Goal: Task Accomplishment & Management: Use online tool/utility

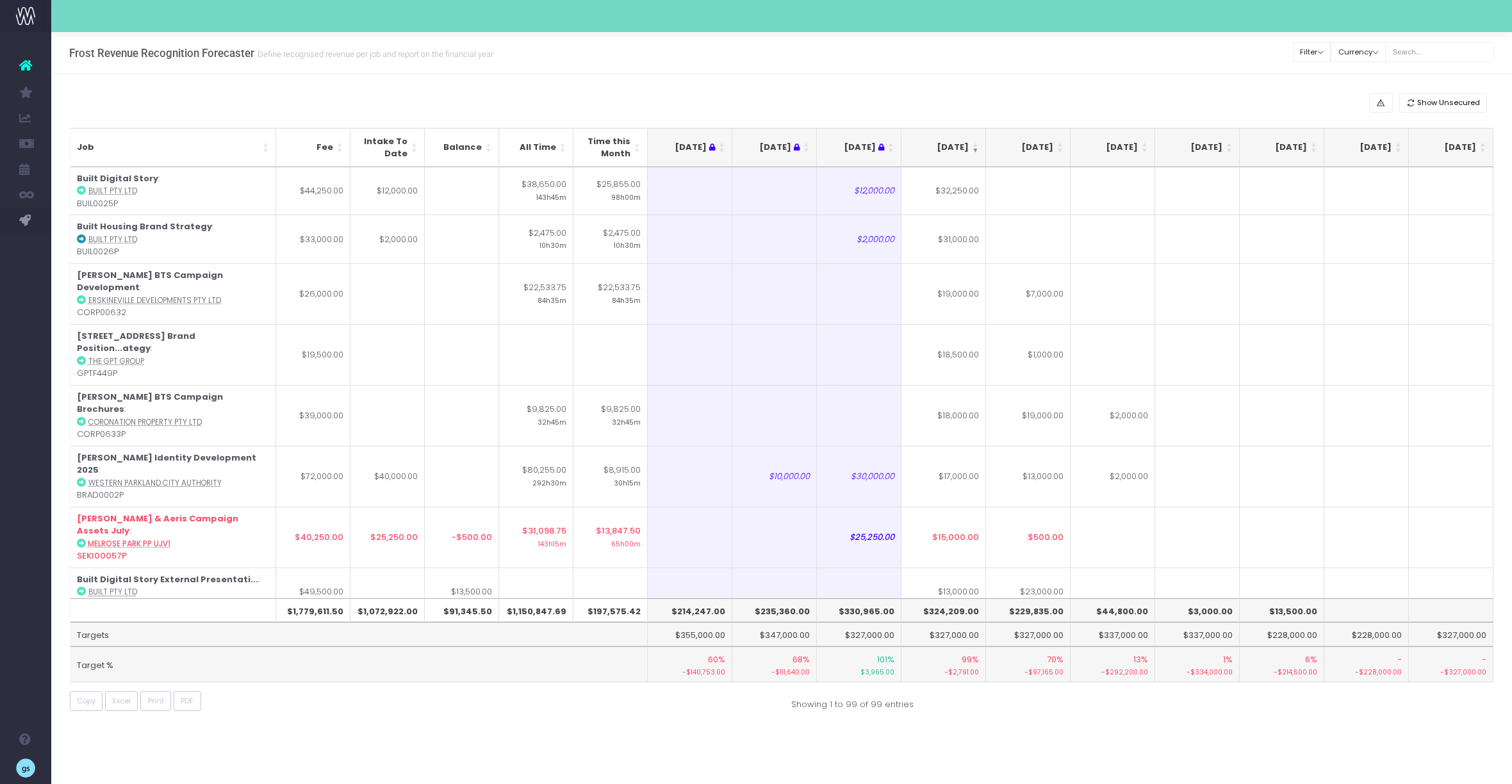
scroll to position [0, 264]
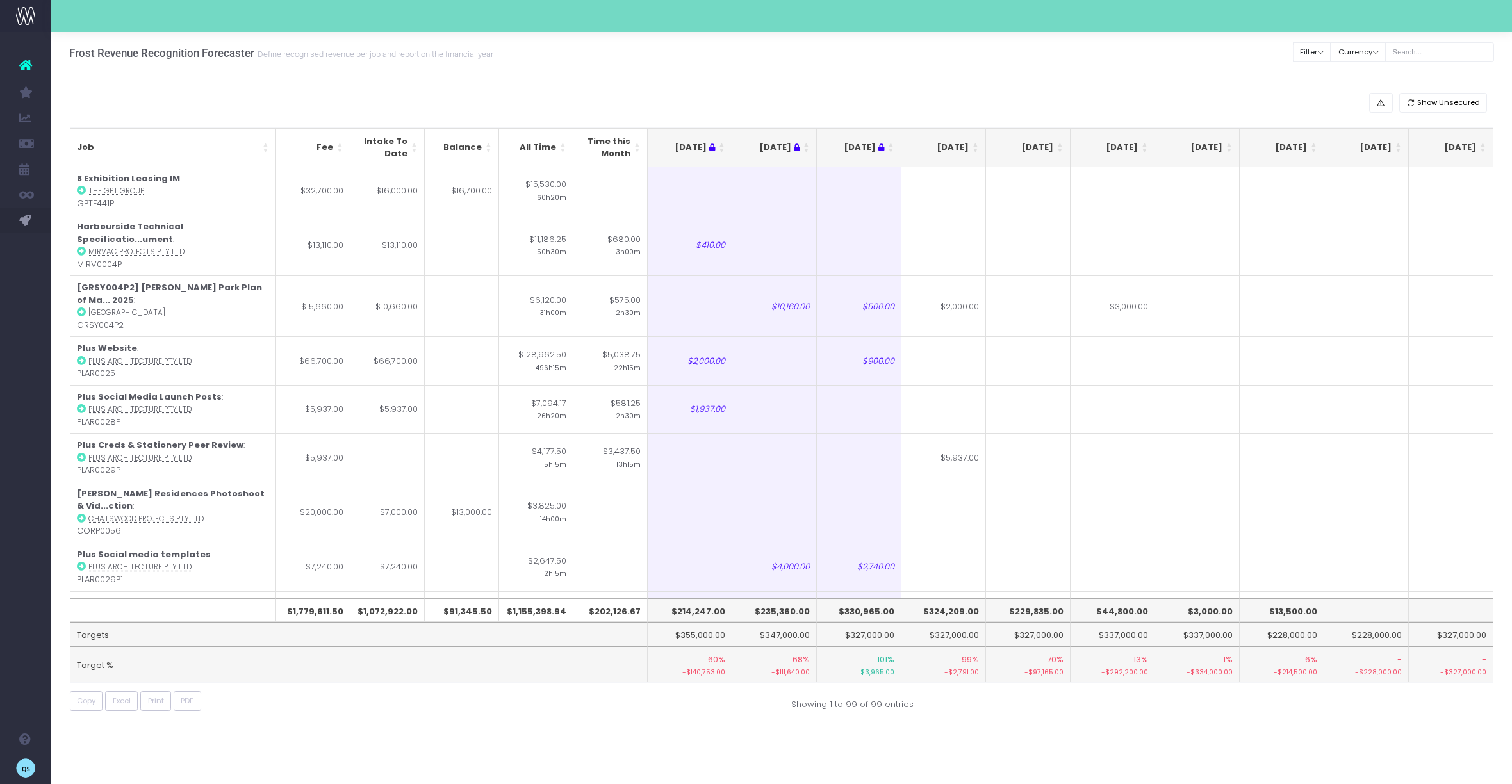
click at [979, 142] on th "[DATE]" at bounding box center [943, 148] width 84 height 39
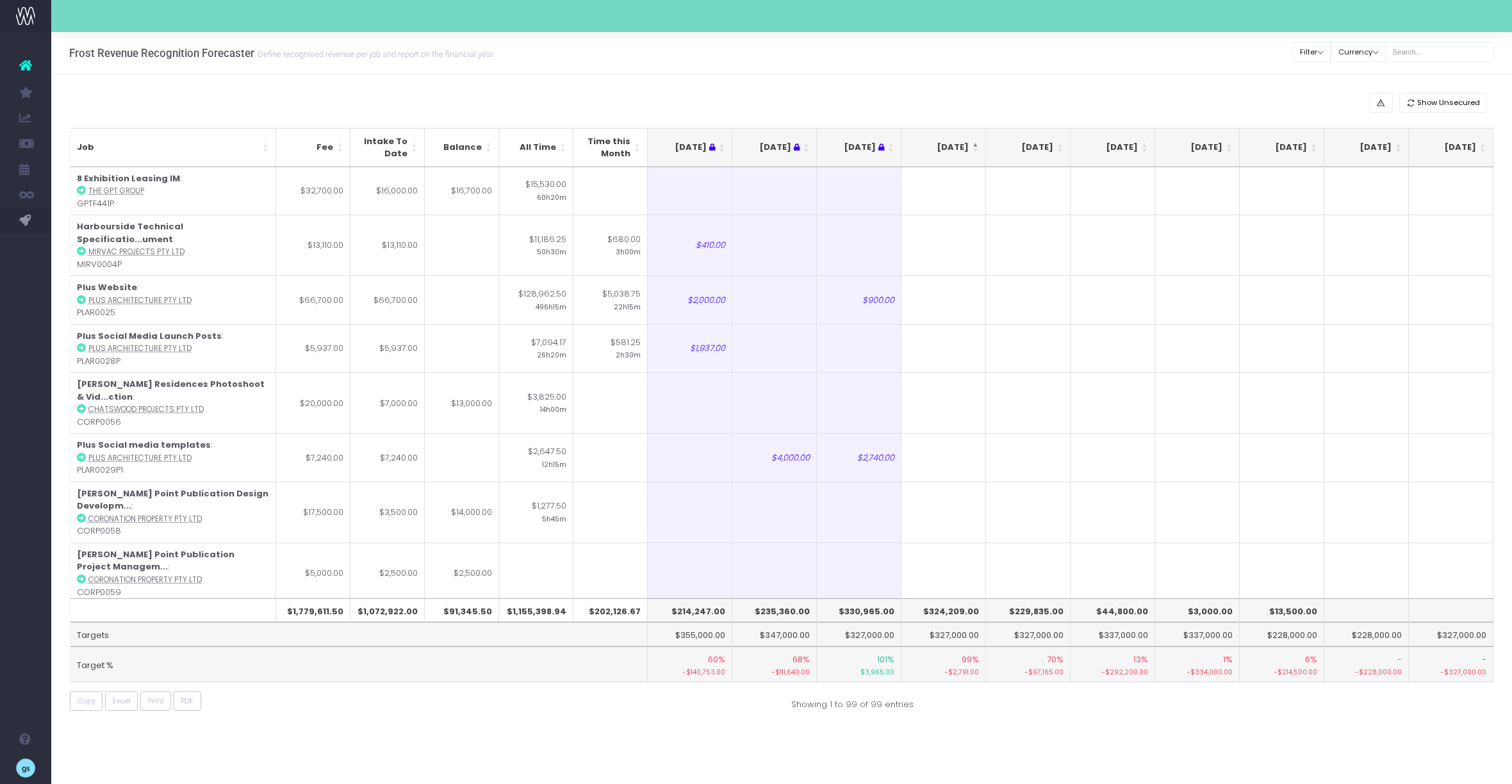
click at [979, 142] on th "[DATE]" at bounding box center [943, 148] width 84 height 39
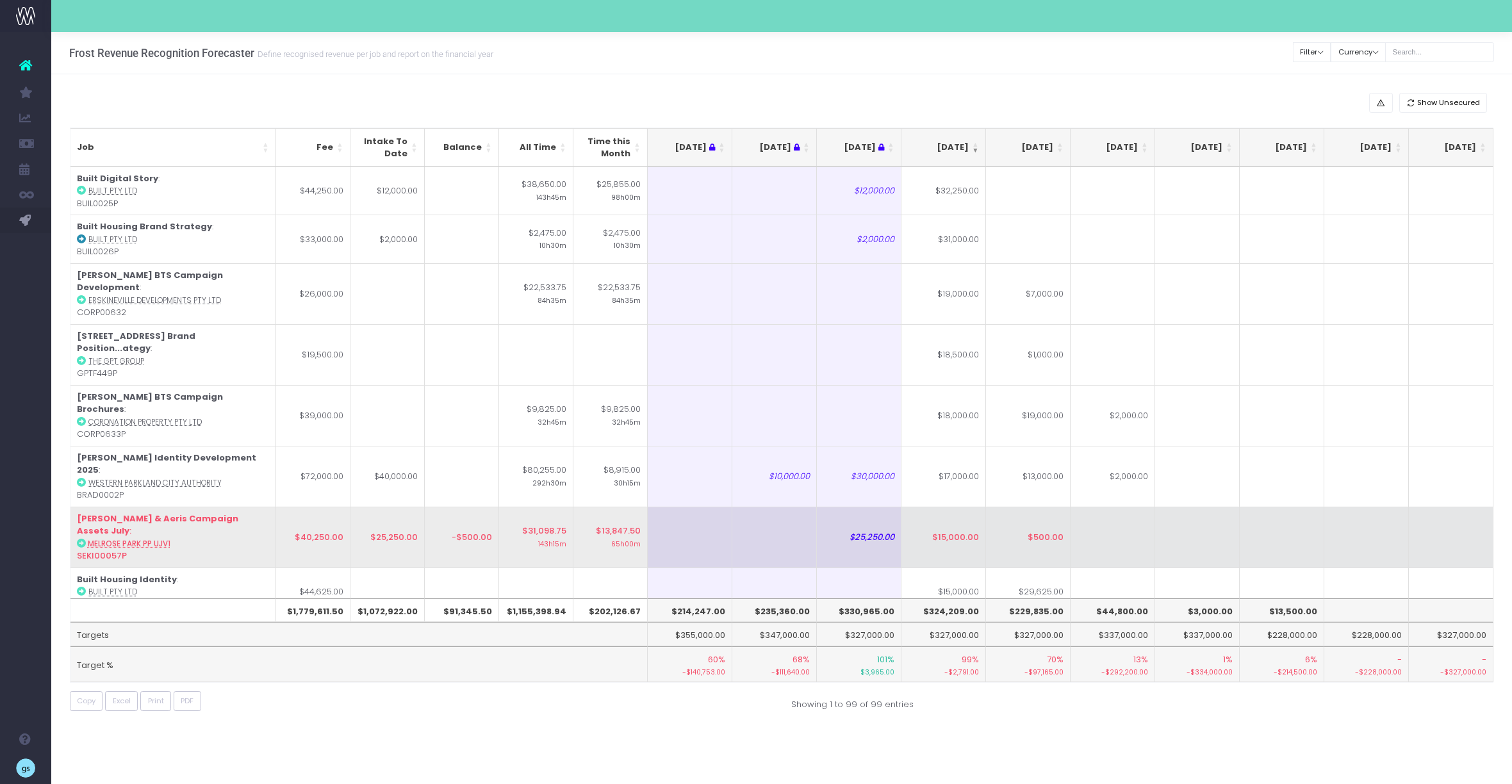
click at [969, 507] on td "$15,000.00" at bounding box center [943, 537] width 84 height 61
type input "14500"
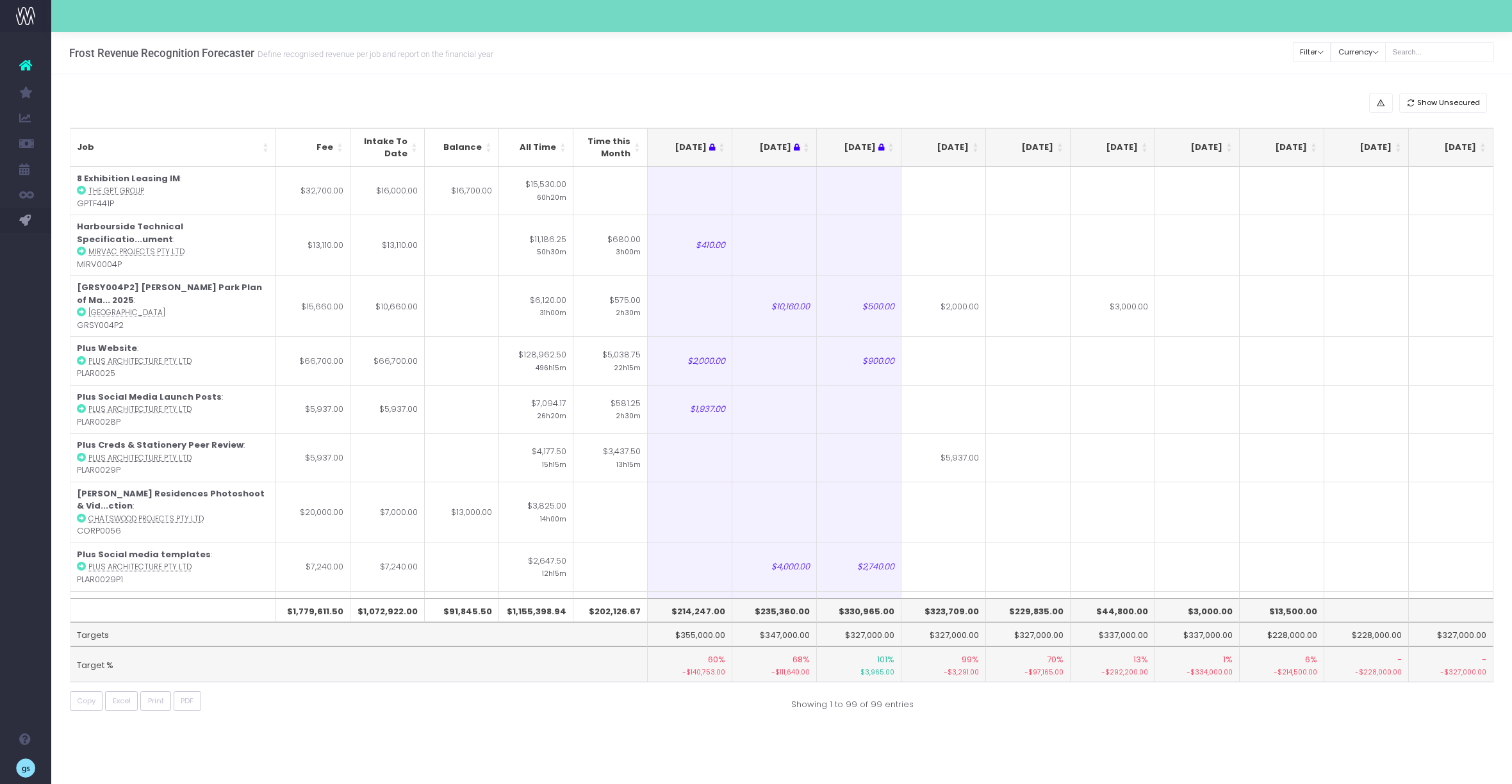
click at [976, 146] on th "[DATE]" at bounding box center [943, 148] width 84 height 39
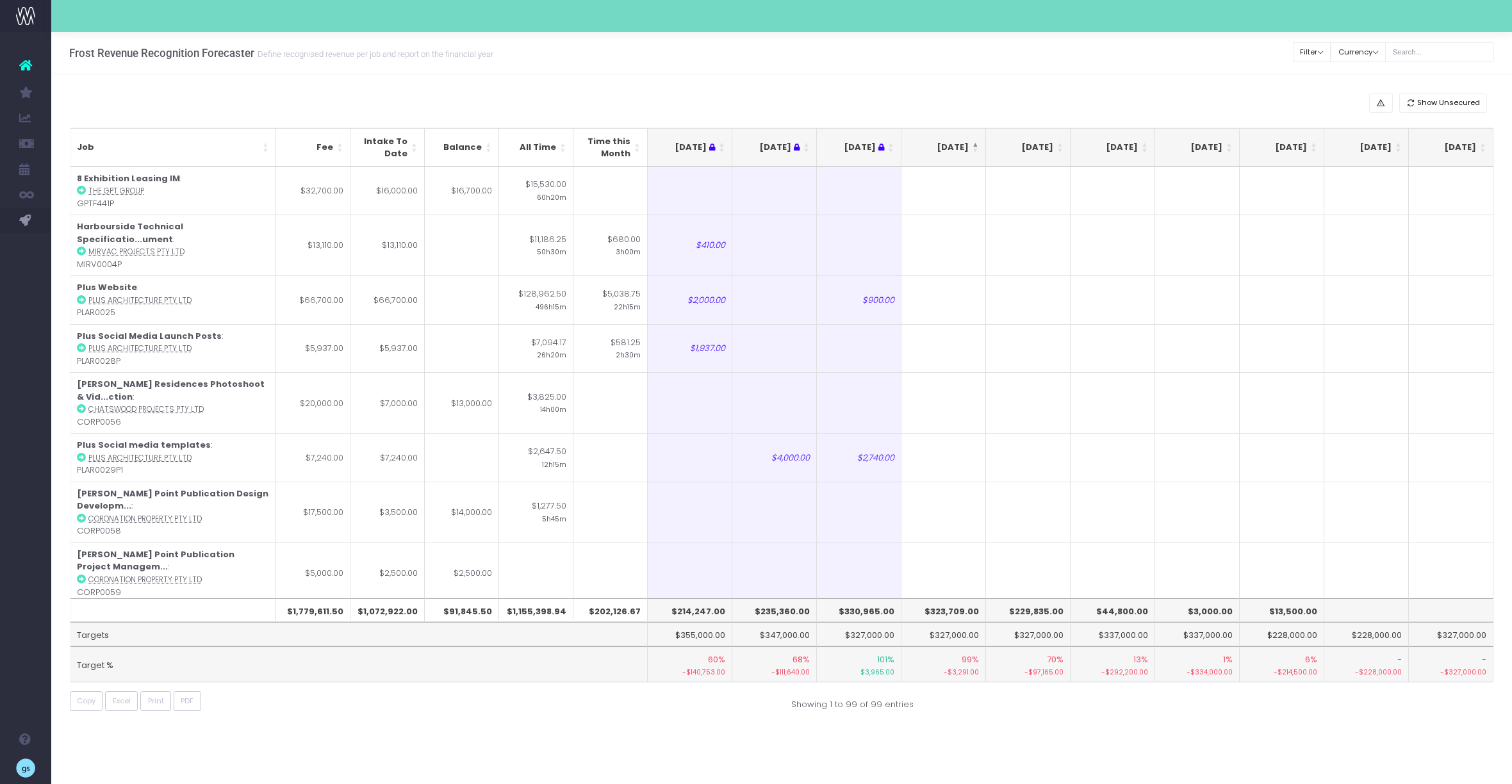
click at [976, 146] on th "[DATE]" at bounding box center [943, 148] width 84 height 39
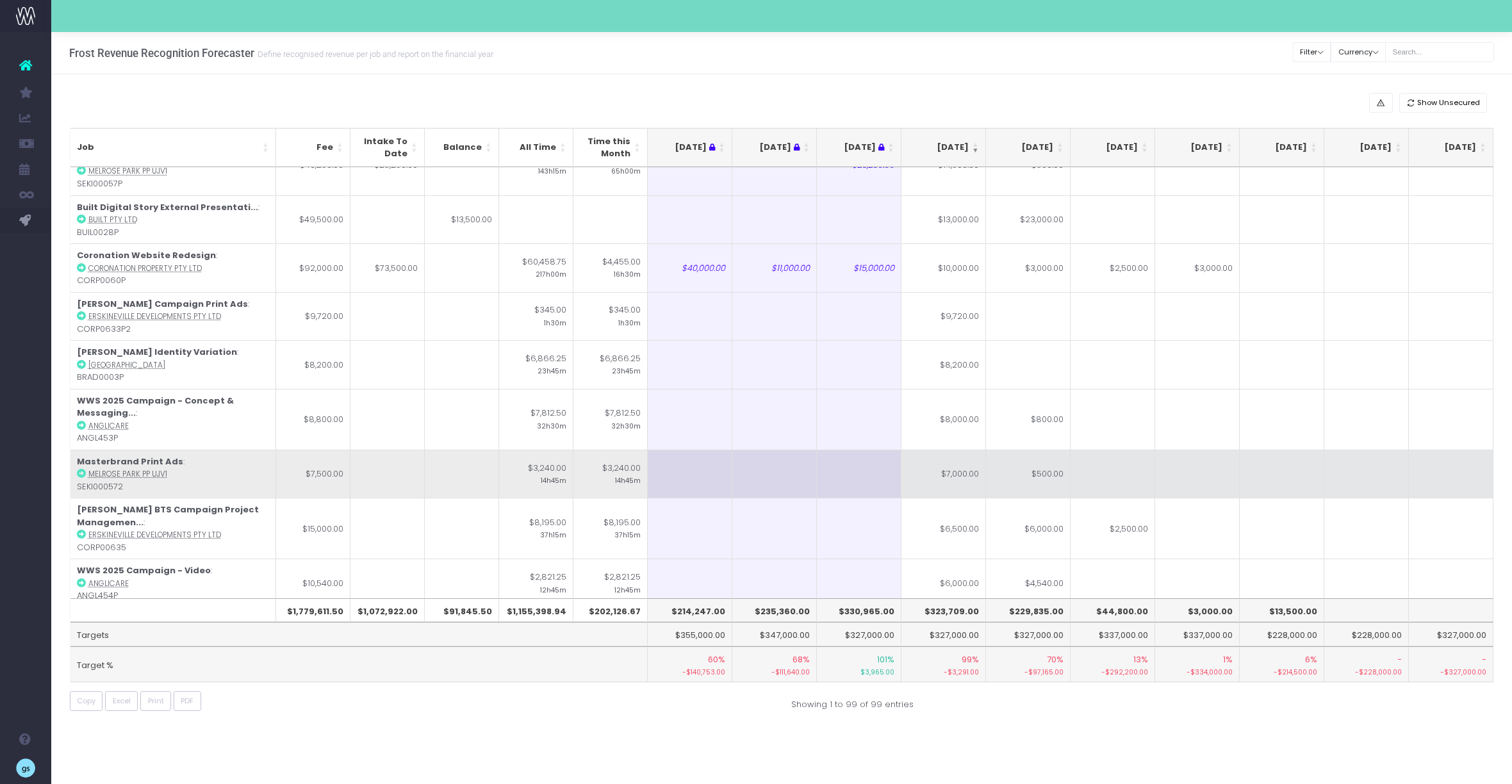
scroll to position [418, 0]
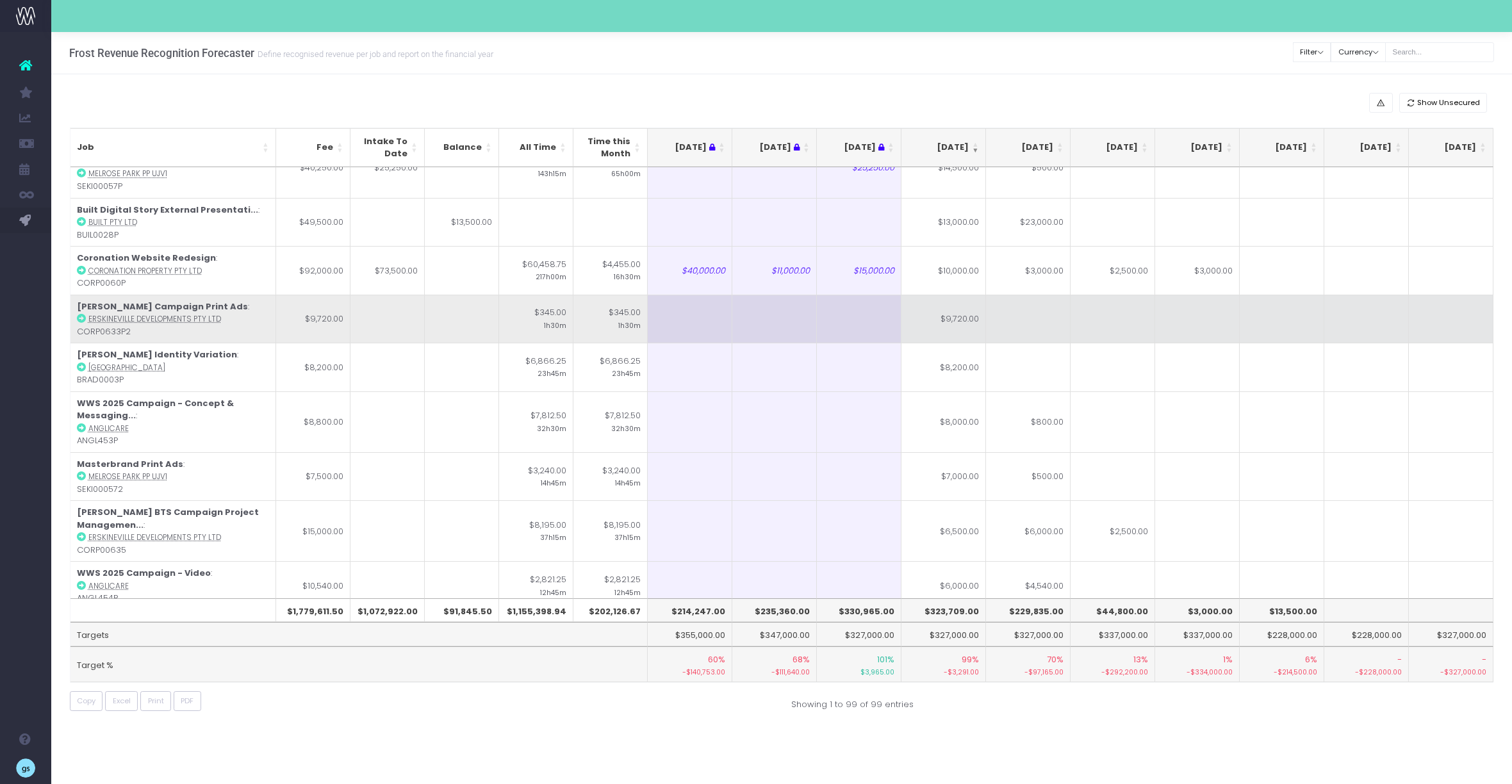
click at [962, 294] on td "$9,720.00" at bounding box center [943, 319] width 84 height 49
type input "$9,720.00"
click at [1004, 294] on td at bounding box center [1028, 319] width 84 height 49
type input "500"
click at [936, 294] on td at bounding box center [943, 319] width 84 height 49
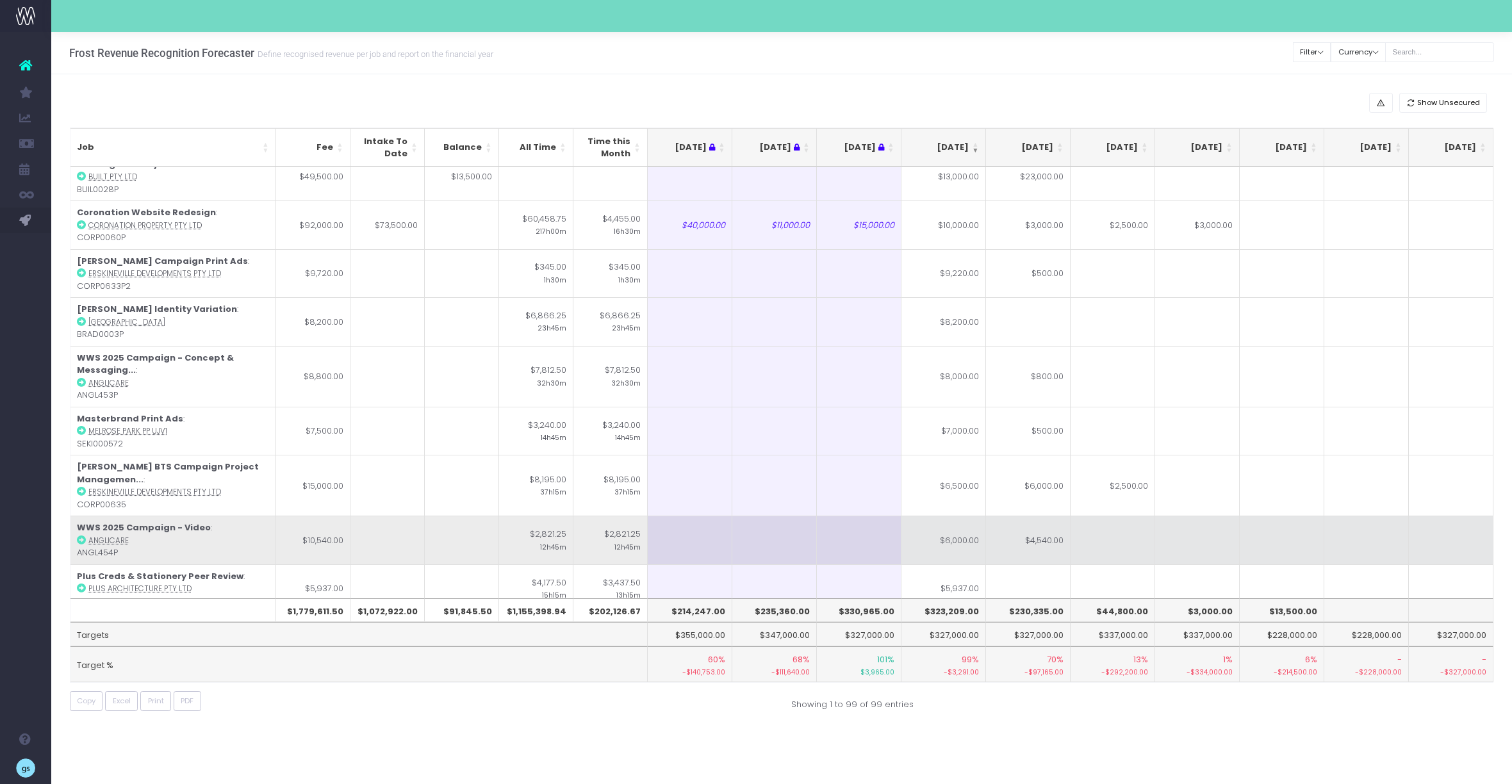
scroll to position [465, 0]
click at [101, 534] on abbr "Anglicare" at bounding box center [108, 539] width 41 height 10
click at [110, 534] on abbr "Anglicare" at bounding box center [108, 539] width 41 height 10
click at [944, 515] on td "$6,000.00" at bounding box center [943, 539] width 84 height 49
click at [1058, 515] on td "$4,540.00" at bounding box center [1028, 539] width 84 height 49
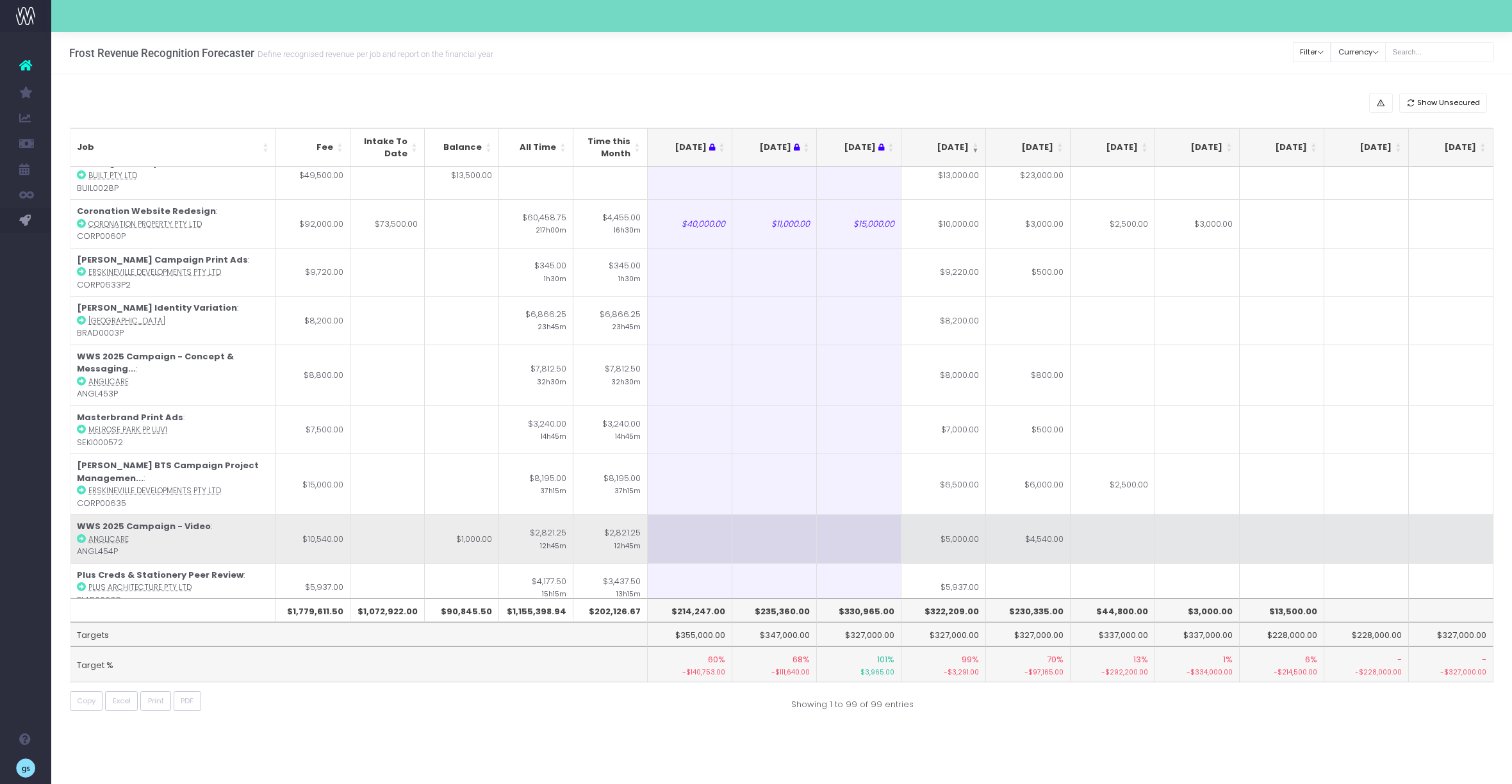
type input "$4,540.00"
click at [1118, 515] on td at bounding box center [1113, 539] width 84 height 49
click at [1043, 515] on td at bounding box center [1028, 539] width 84 height 49
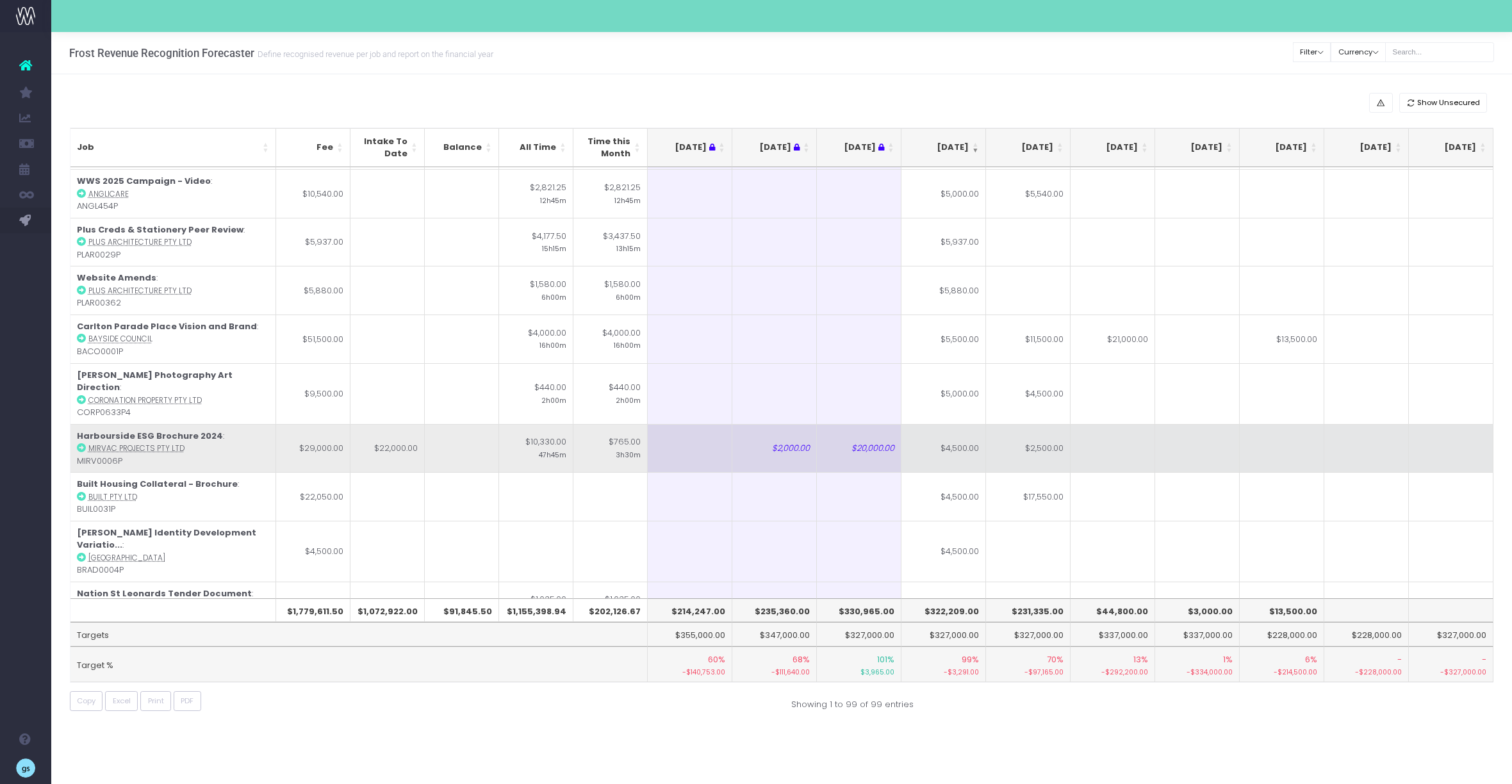
scroll to position [810, 0]
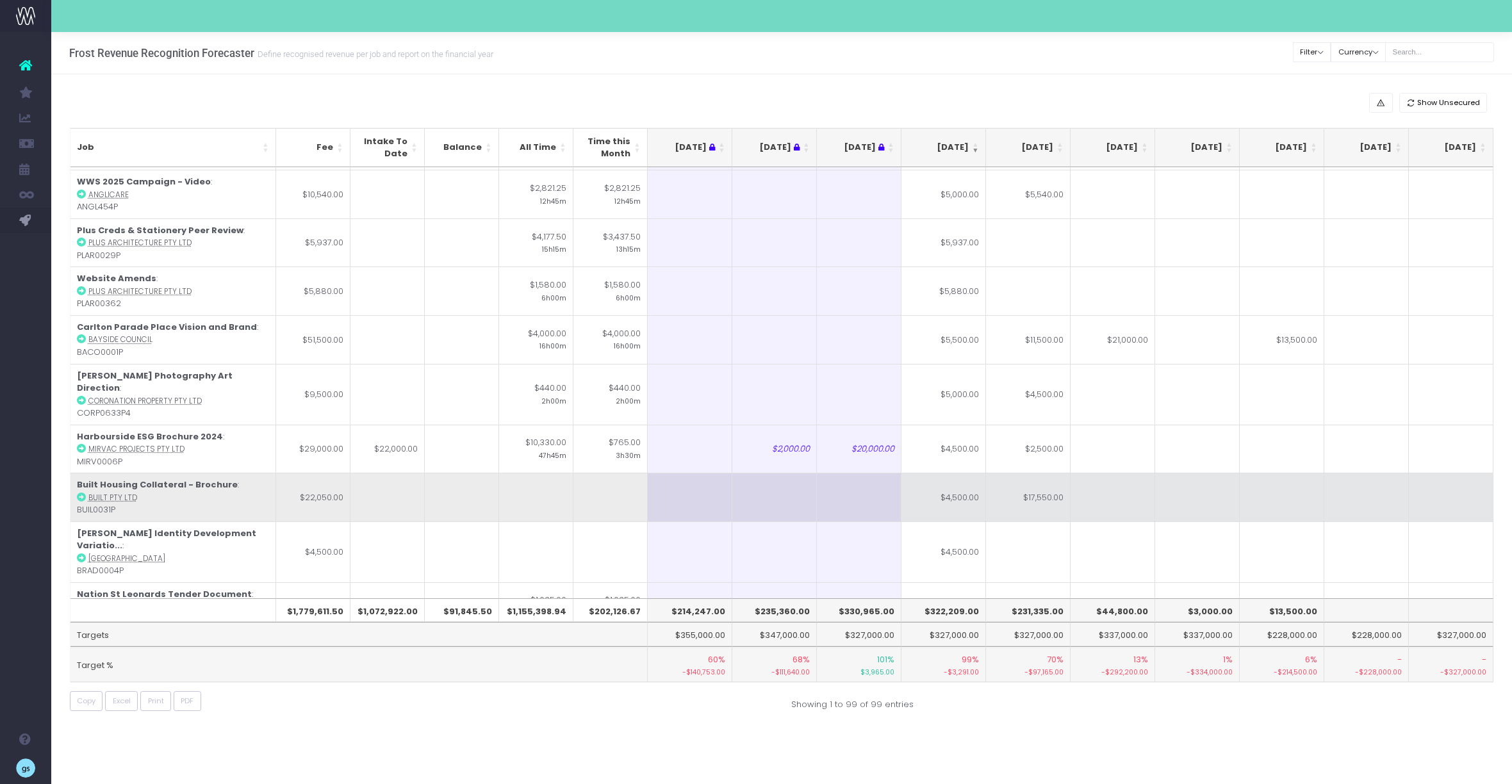
click at [964, 473] on td "$4,500.00" at bounding box center [943, 497] width 84 height 49
click at [1035, 473] on td "$17,550.00" at bounding box center [1028, 497] width 84 height 49
type input "$17,550.00"
click at [1176, 473] on td at bounding box center [1197, 497] width 84 height 49
click at [1042, 473] on td at bounding box center [1028, 497] width 84 height 49
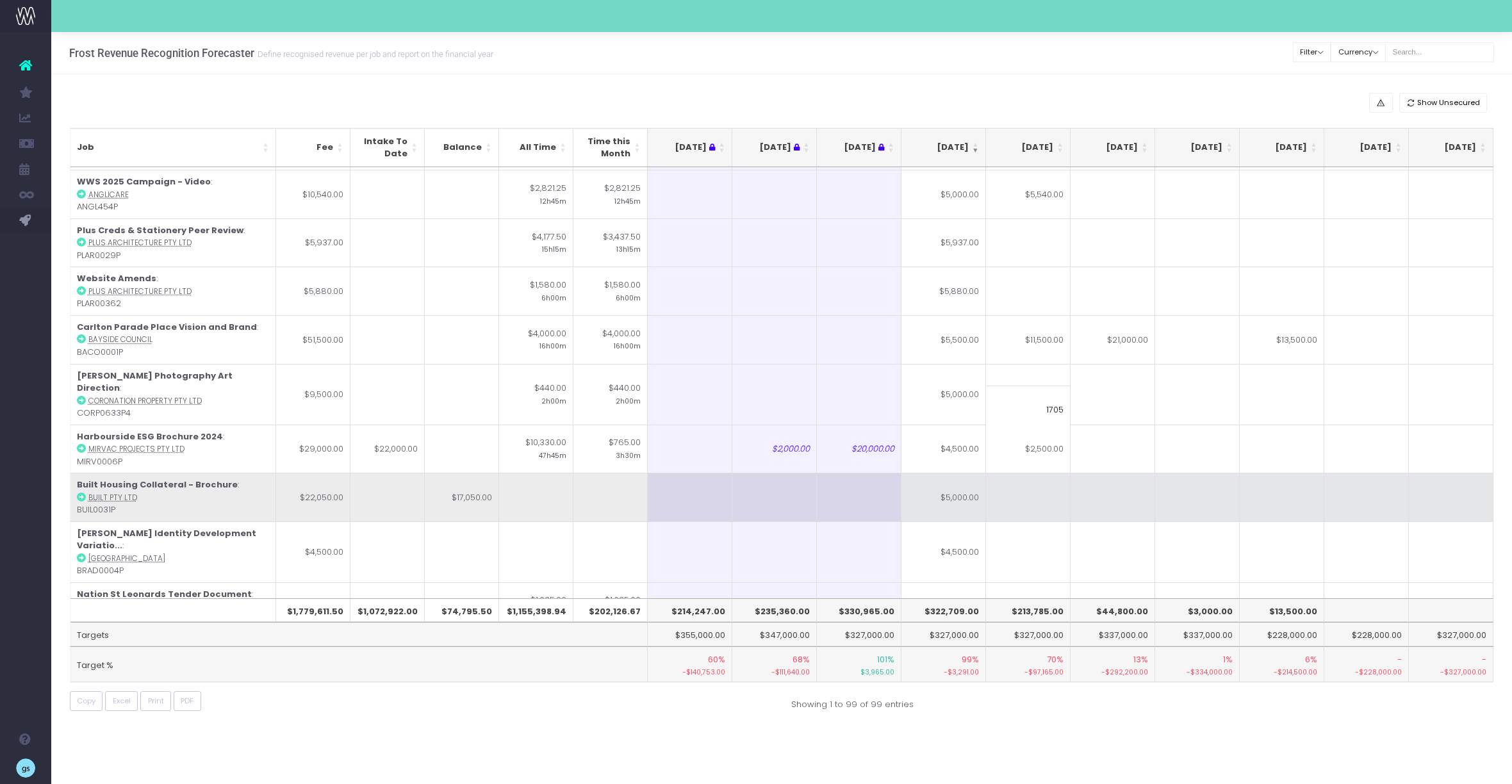
type input "17050"
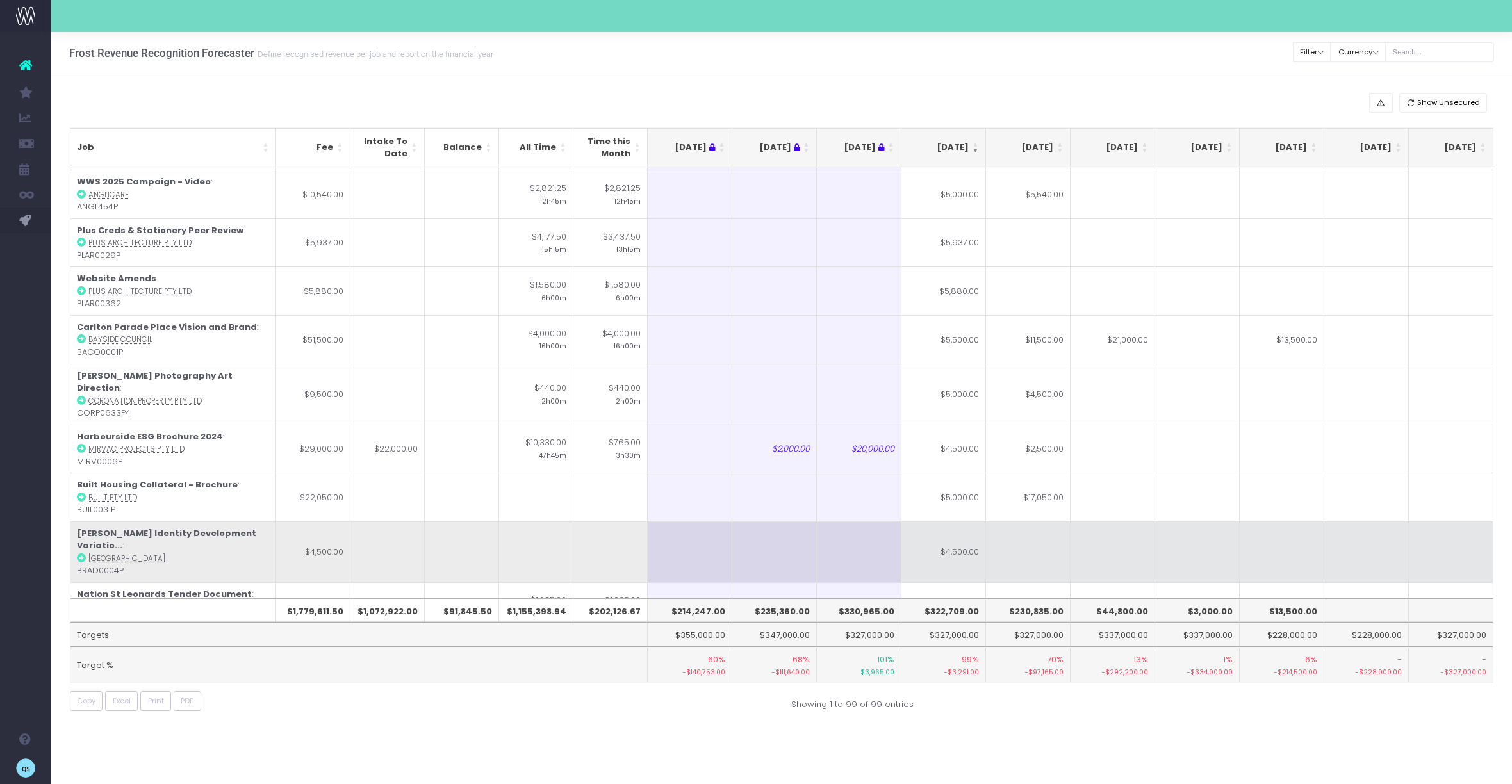
click at [1000, 522] on td at bounding box center [1028, 552] width 84 height 61
click at [964, 522] on td "$4,500.00" at bounding box center [943, 552] width 84 height 61
type input "$4,500.00"
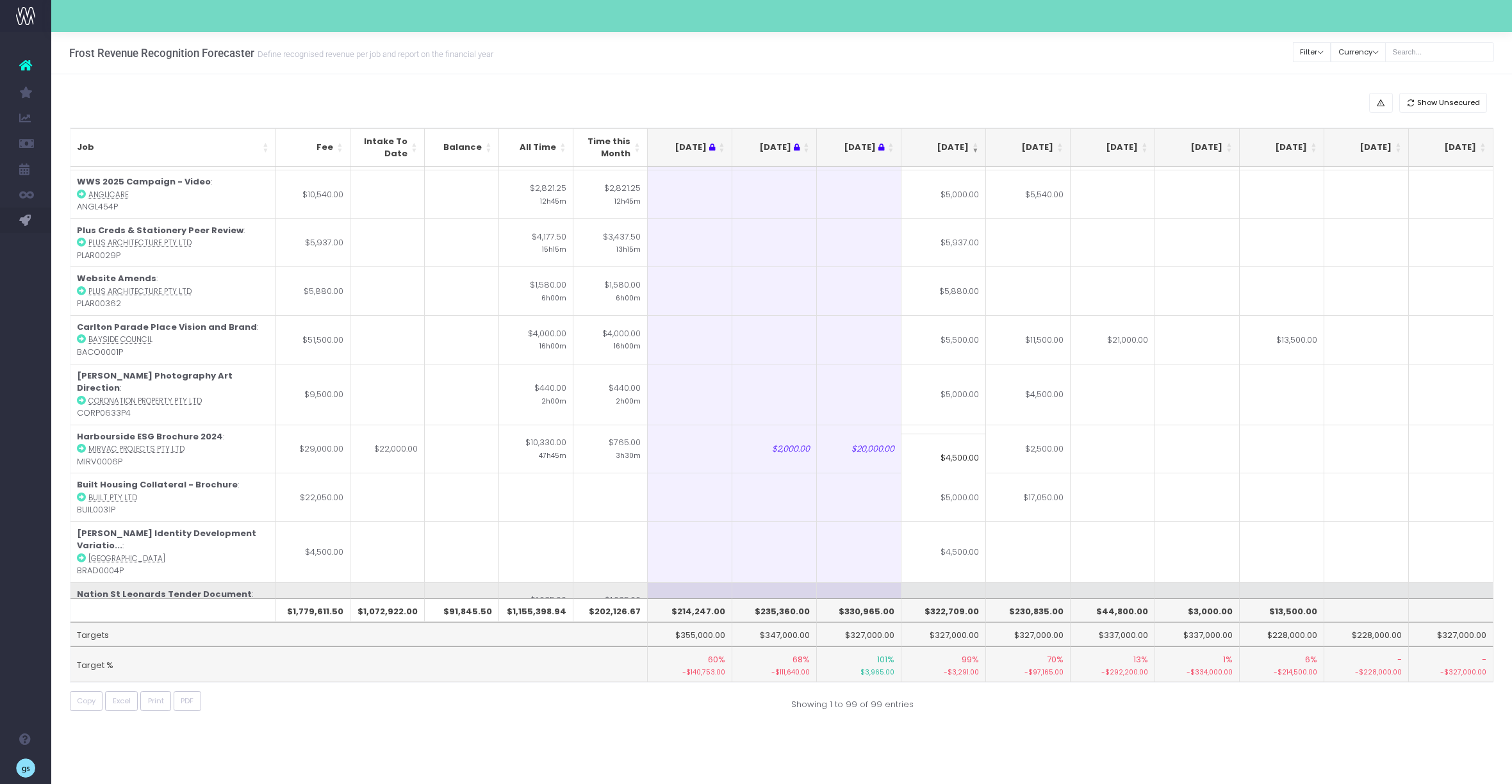
click at [1189, 582] on td at bounding box center [1197, 607] width 84 height 49
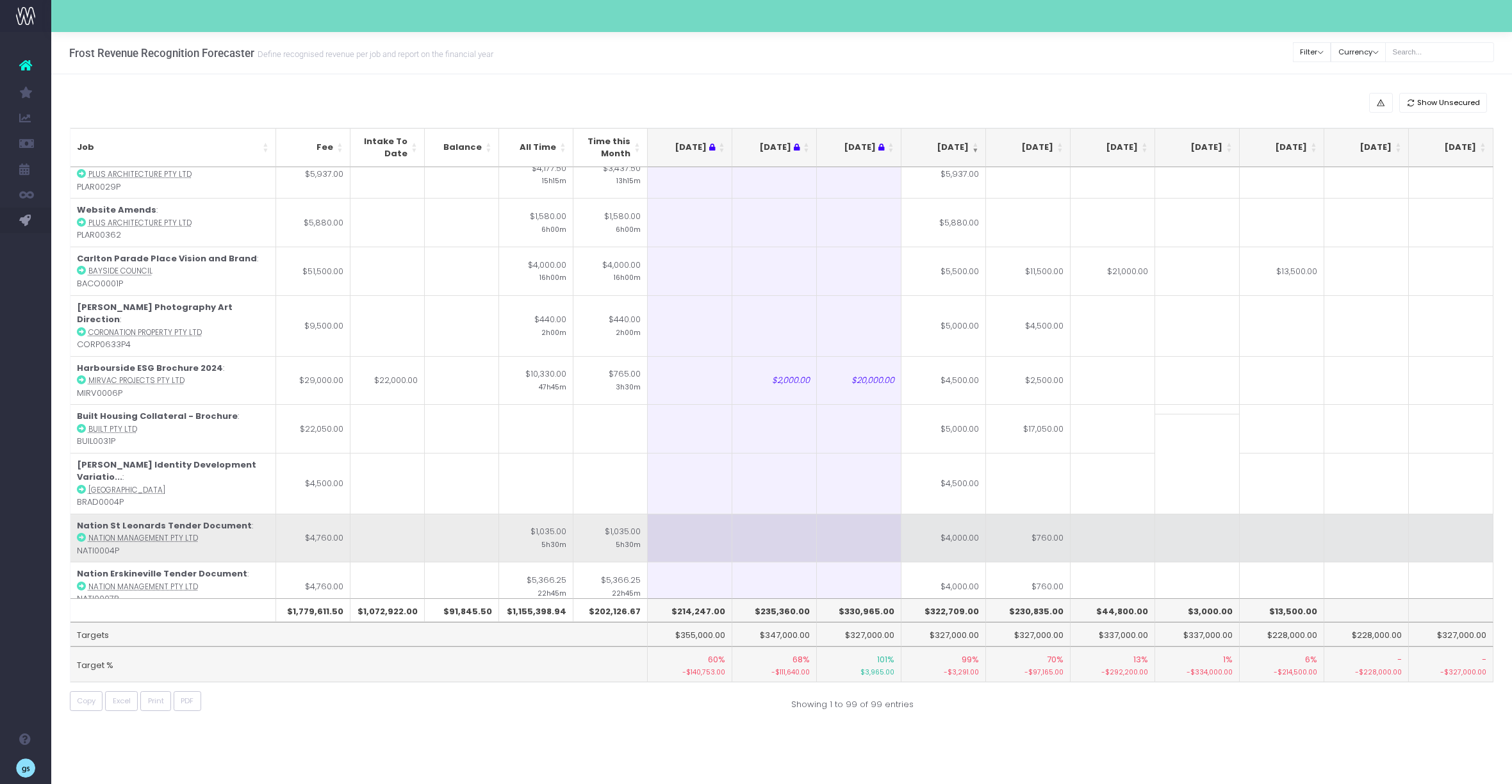
scroll to position [879, 0]
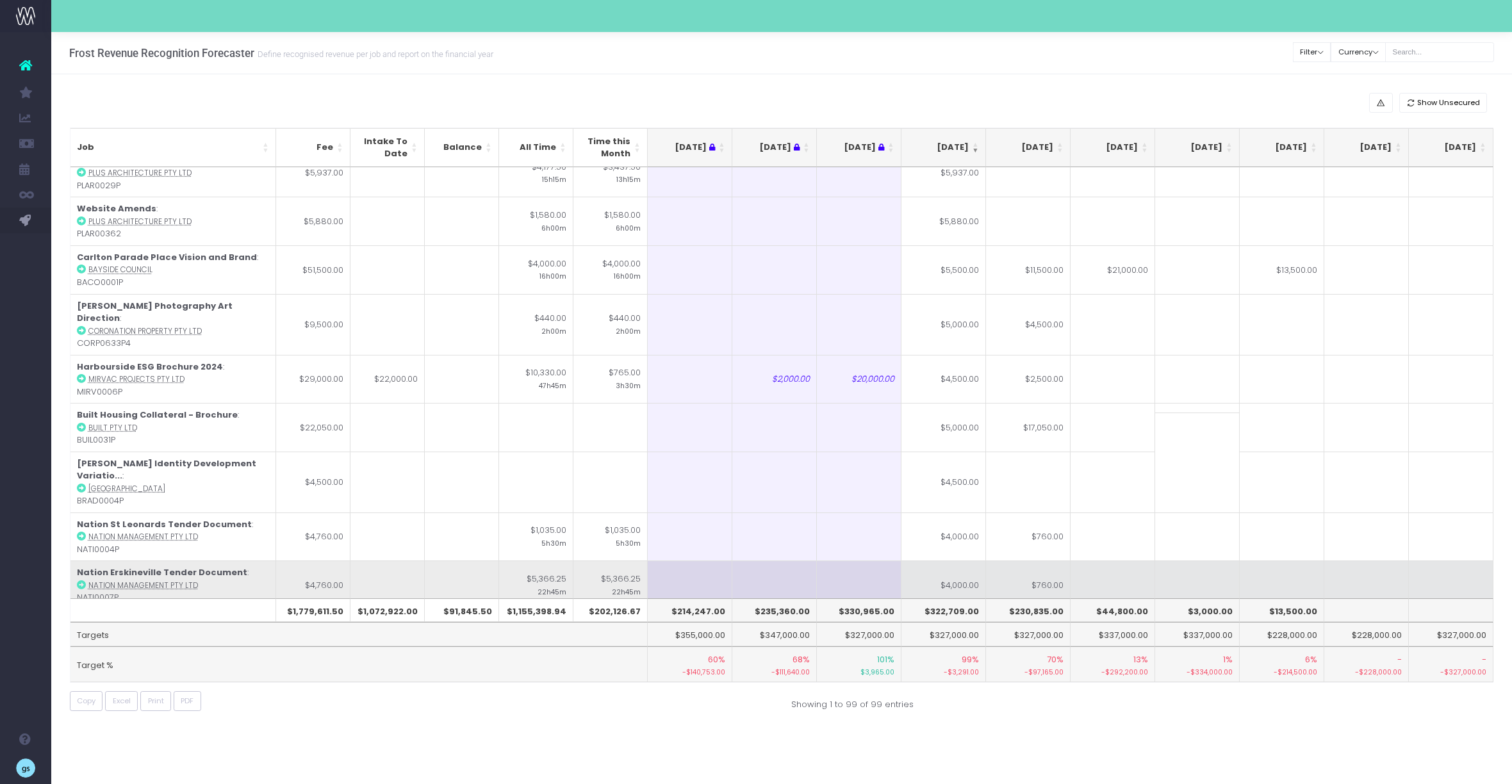
click at [944, 560] on td "$4,000.00" at bounding box center [943, 585] width 84 height 49
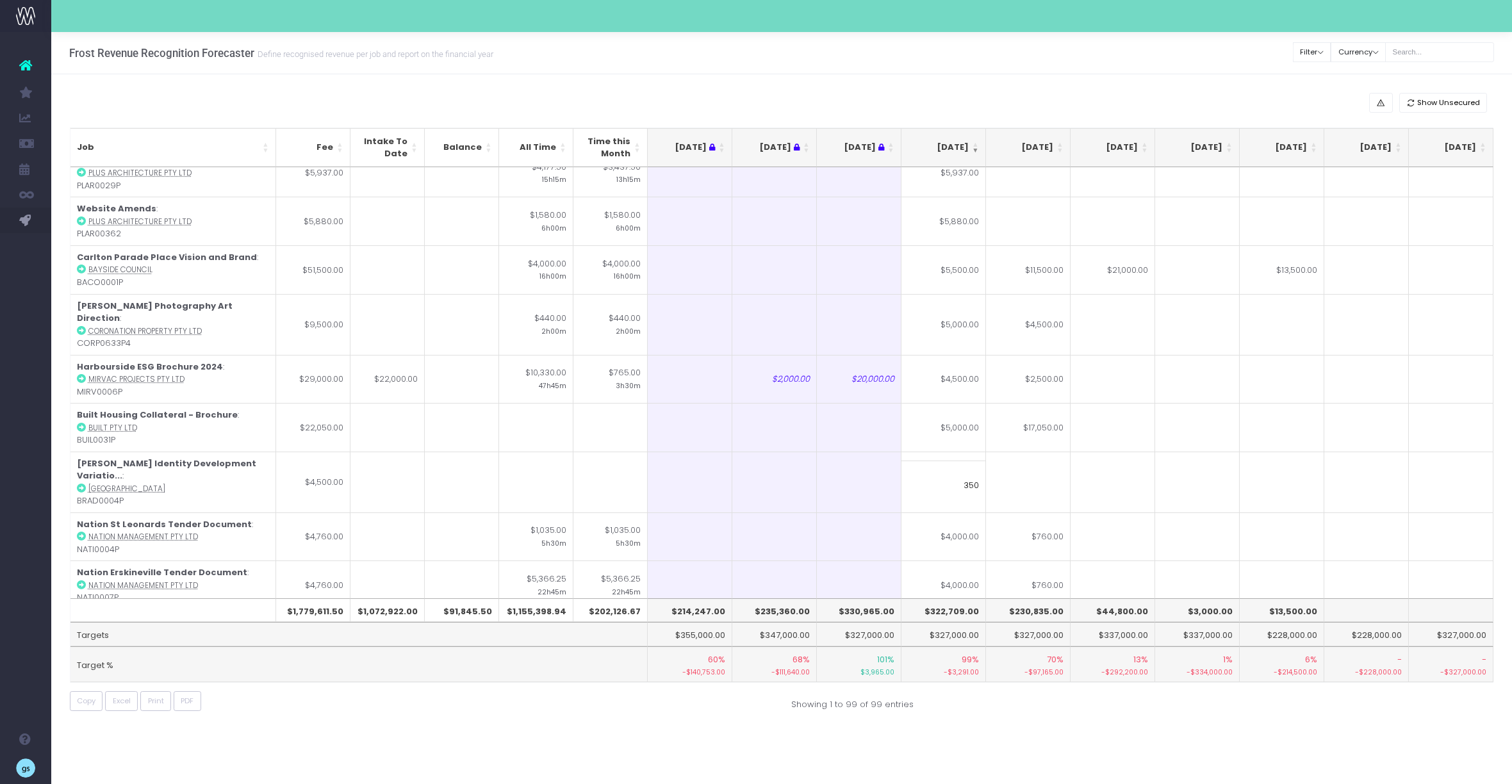
type input "3500"
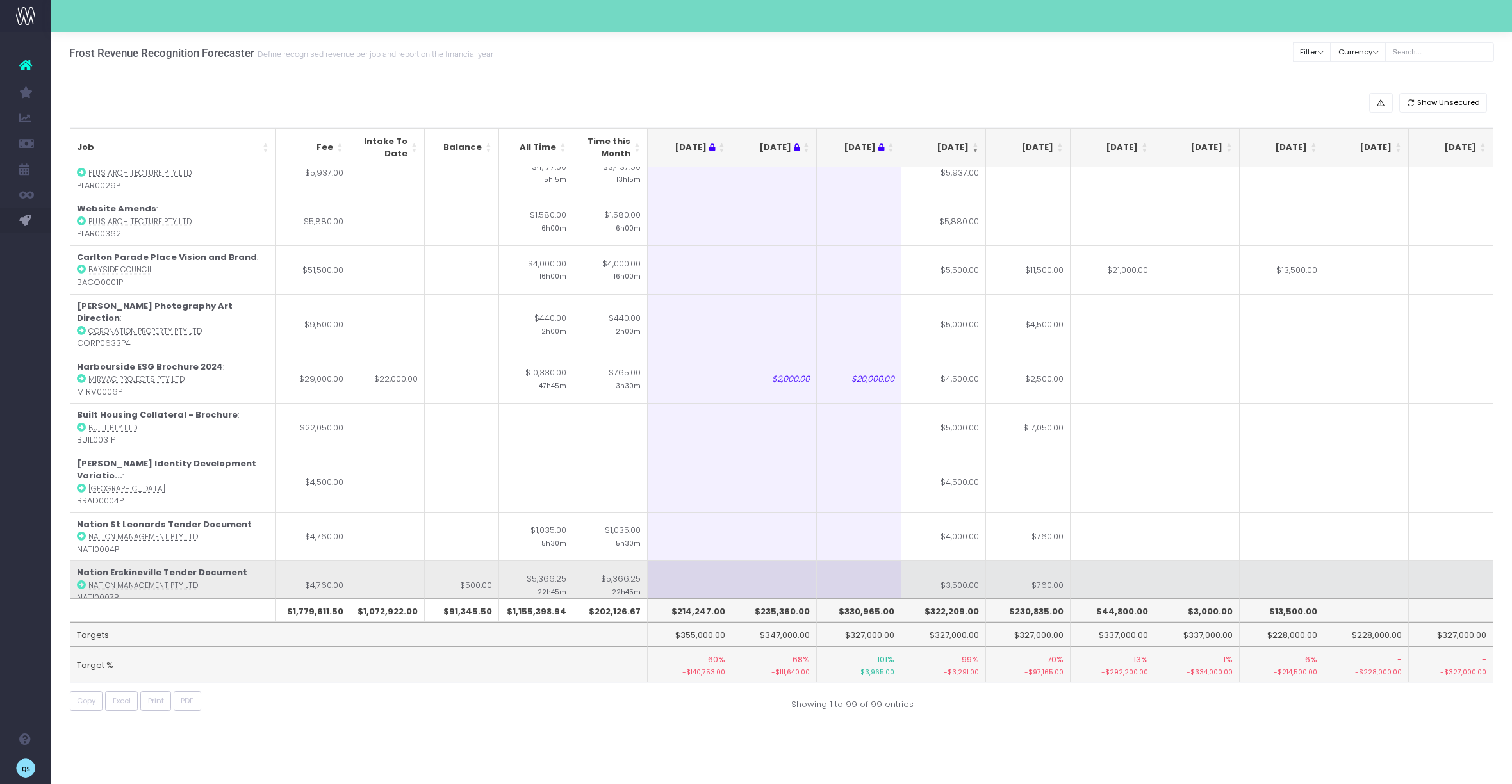
click at [1122, 560] on td at bounding box center [1113, 585] width 84 height 49
click at [1051, 560] on td "$760.00" at bounding box center [1028, 585] width 84 height 49
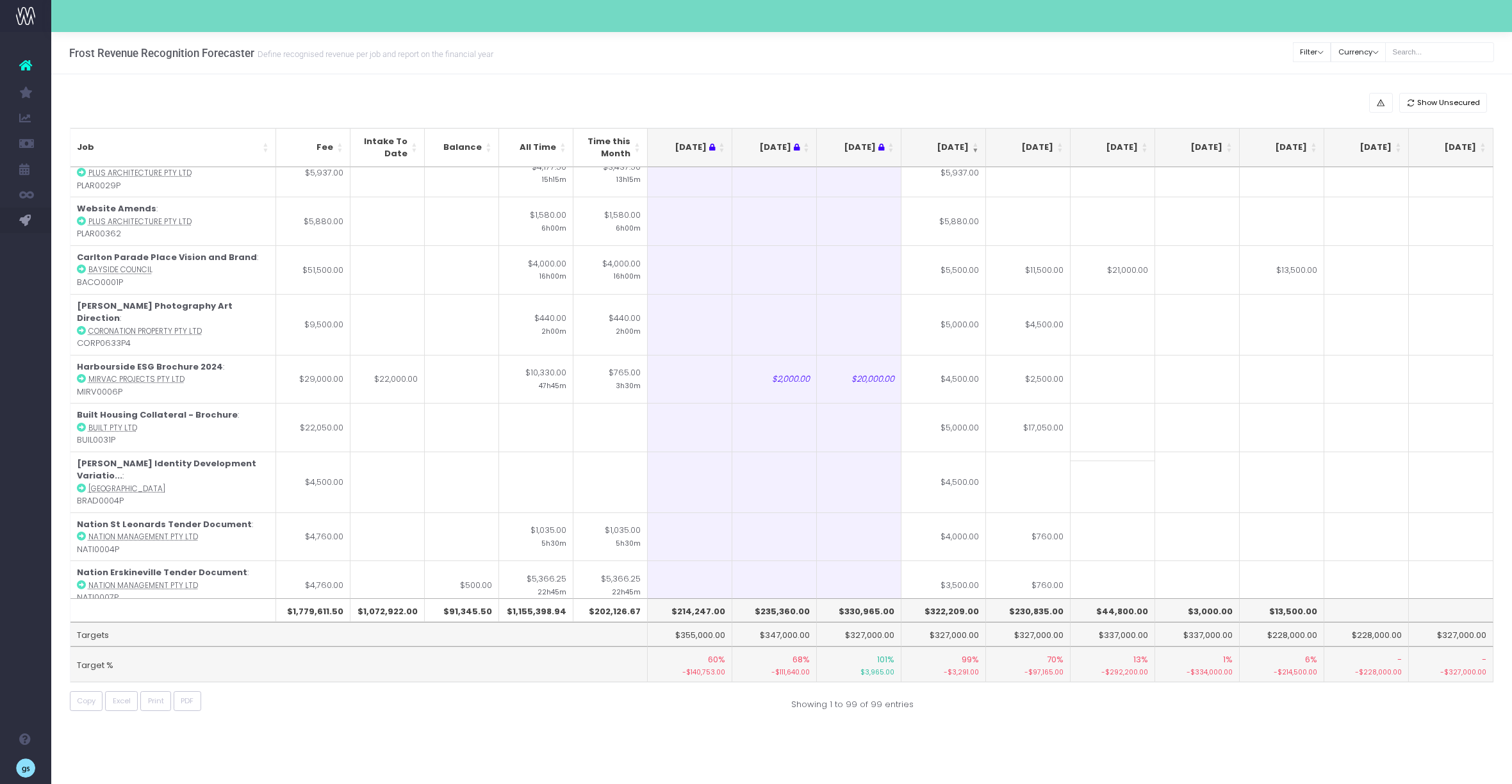
type input "$760.00"
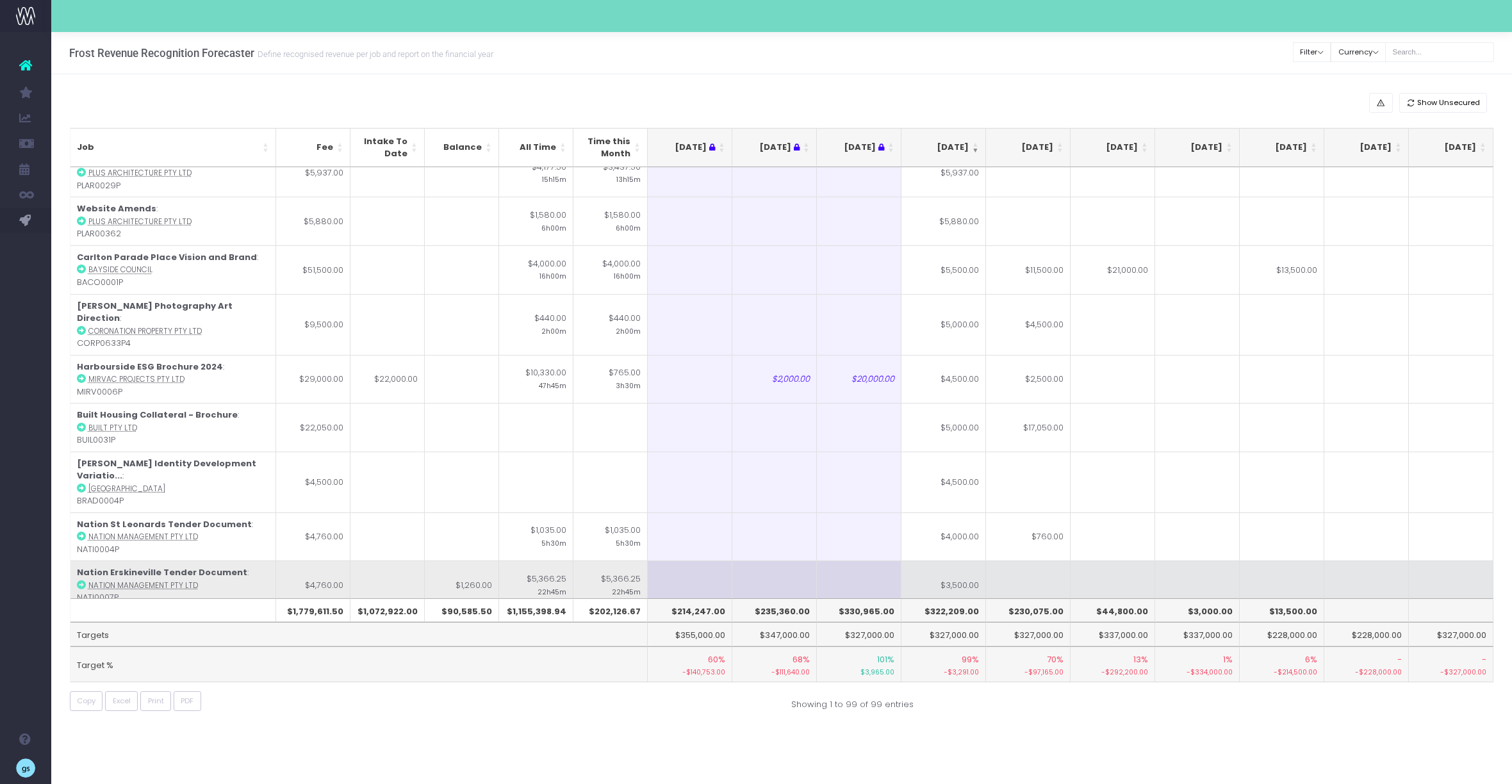
click at [1142, 560] on td at bounding box center [1113, 585] width 84 height 49
click at [1059, 560] on td at bounding box center [1028, 585] width 84 height 49
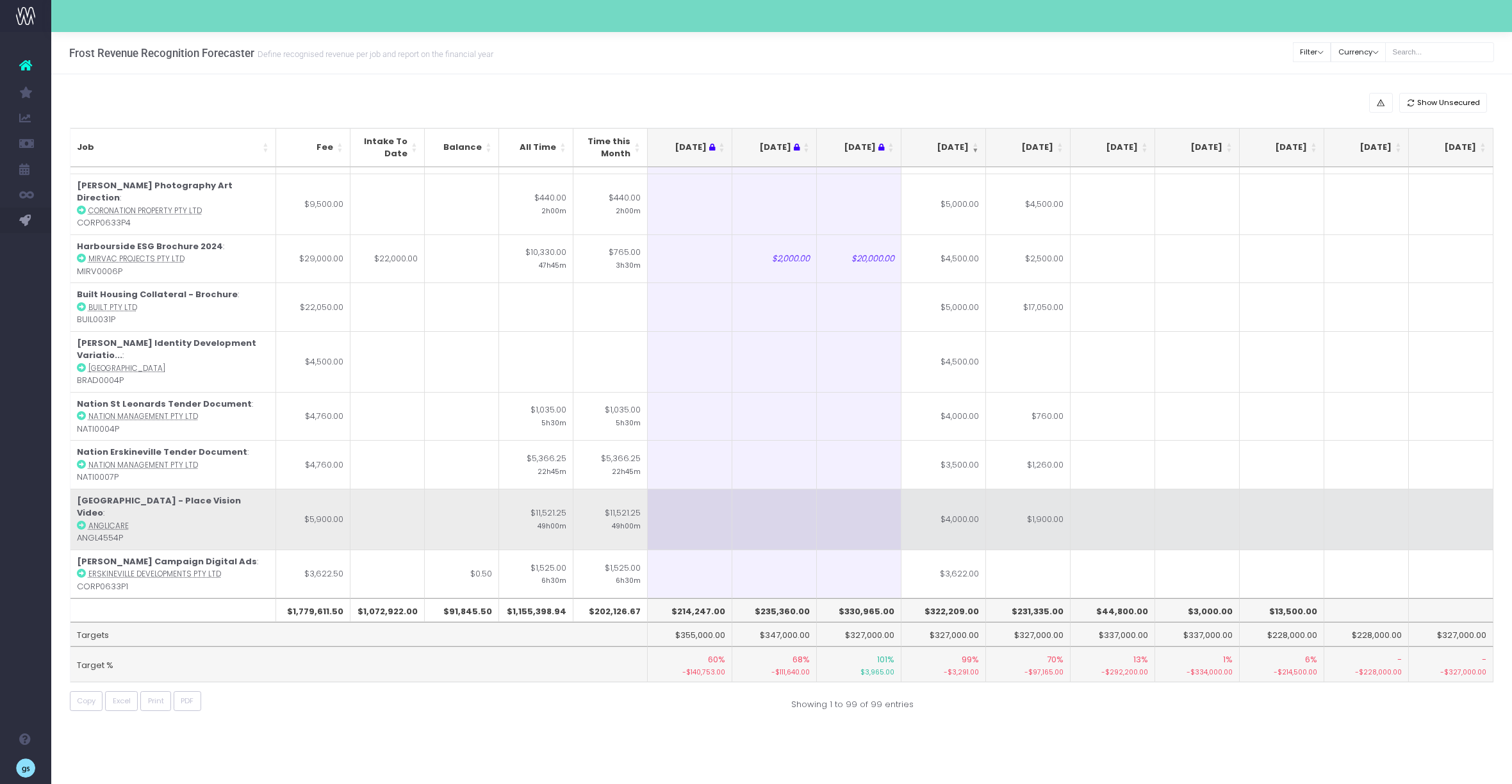
scroll to position [1009, 0]
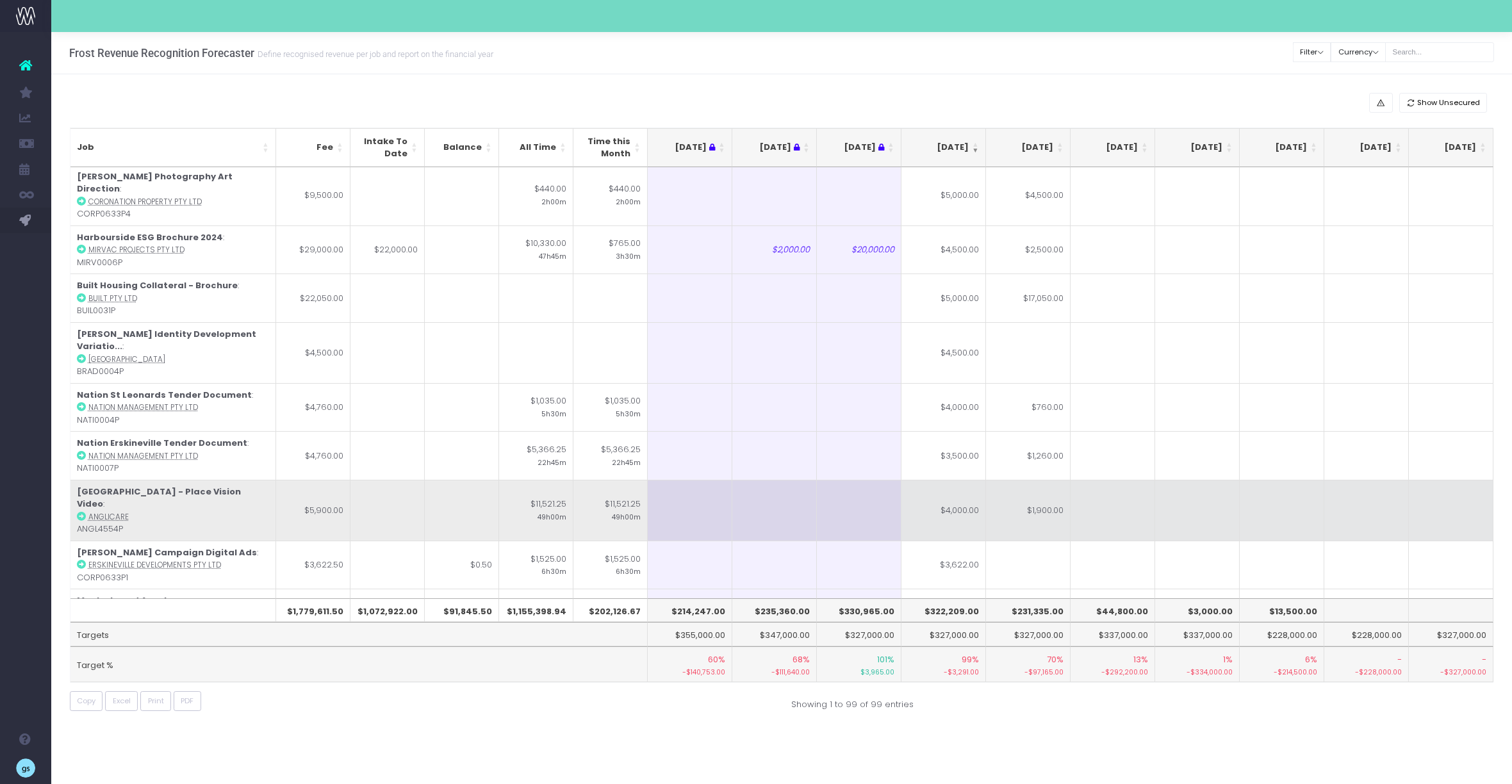
click at [1048, 480] on td "$1,900.00" at bounding box center [1028, 510] width 84 height 61
type input "$1,900.00"
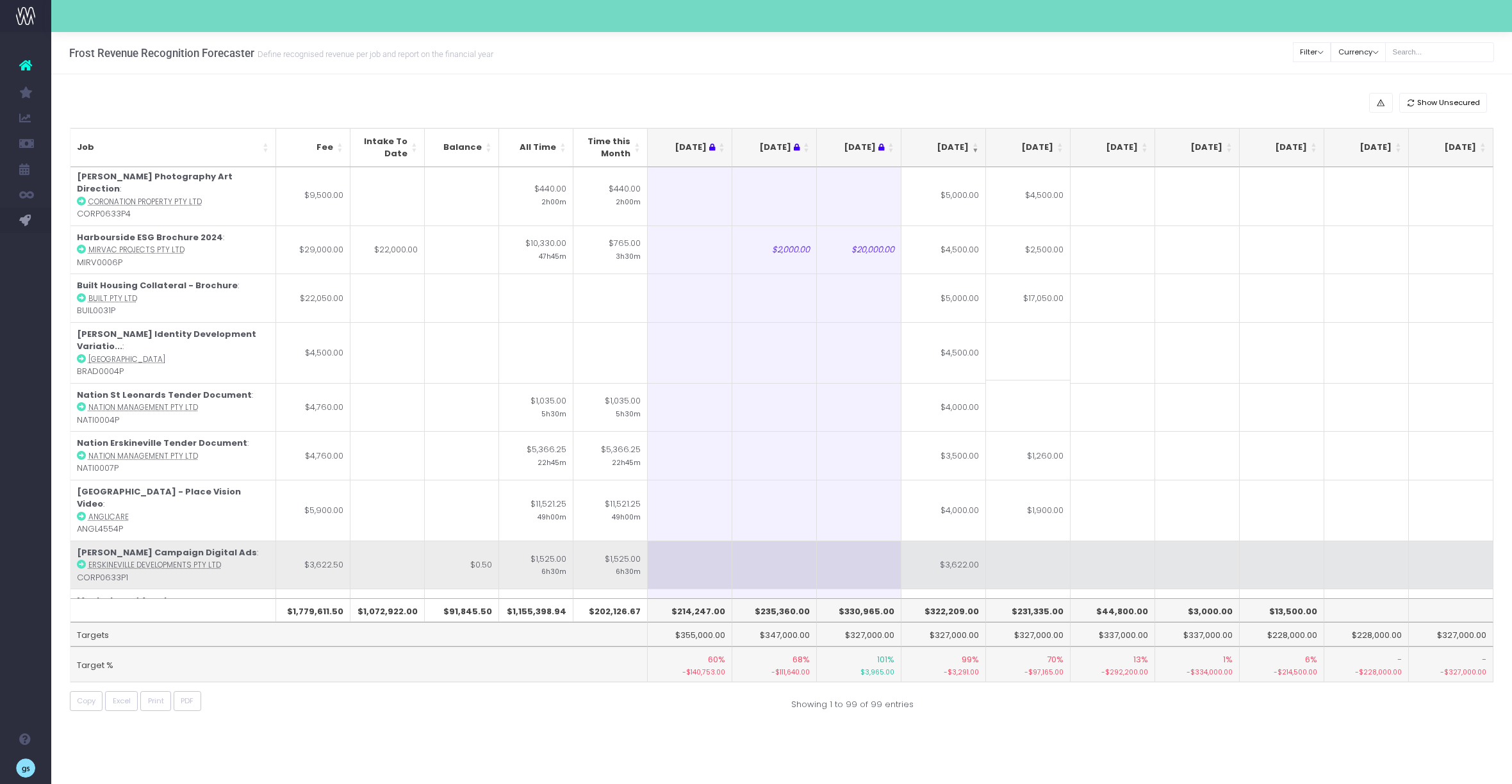
click at [1059, 540] on td at bounding box center [1028, 565] width 84 height 49
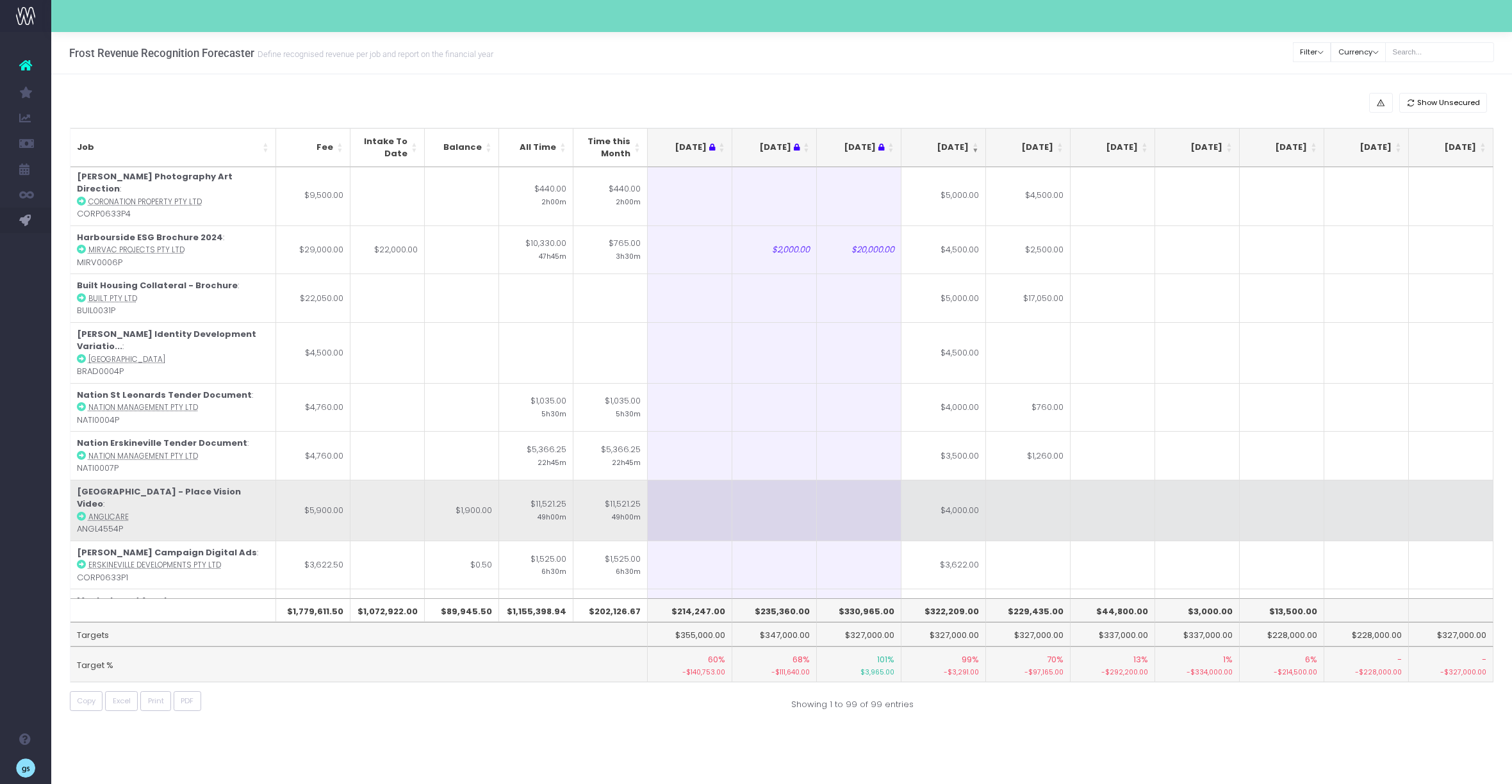
click at [953, 480] on td "$4,000.00" at bounding box center [943, 510] width 84 height 61
type input "1\"
click at [998, 480] on td at bounding box center [1028, 510] width 84 height 61
click at [949, 480] on td "-Inf-" at bounding box center [943, 510] width 84 height 61
type input "-Inf-"
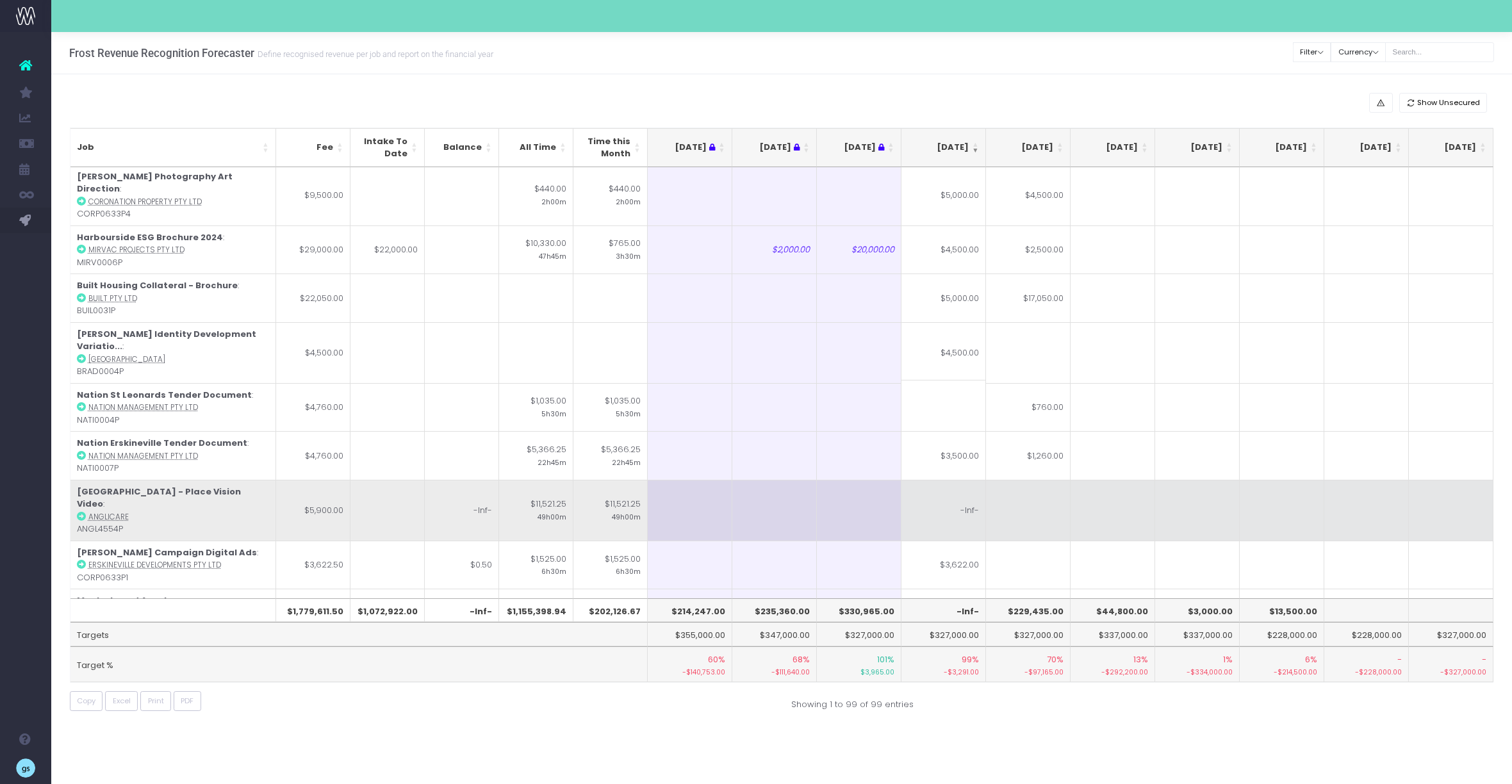
click at [1064, 480] on td at bounding box center [1028, 510] width 84 height 61
click at [926, 480] on td at bounding box center [943, 510] width 84 height 61
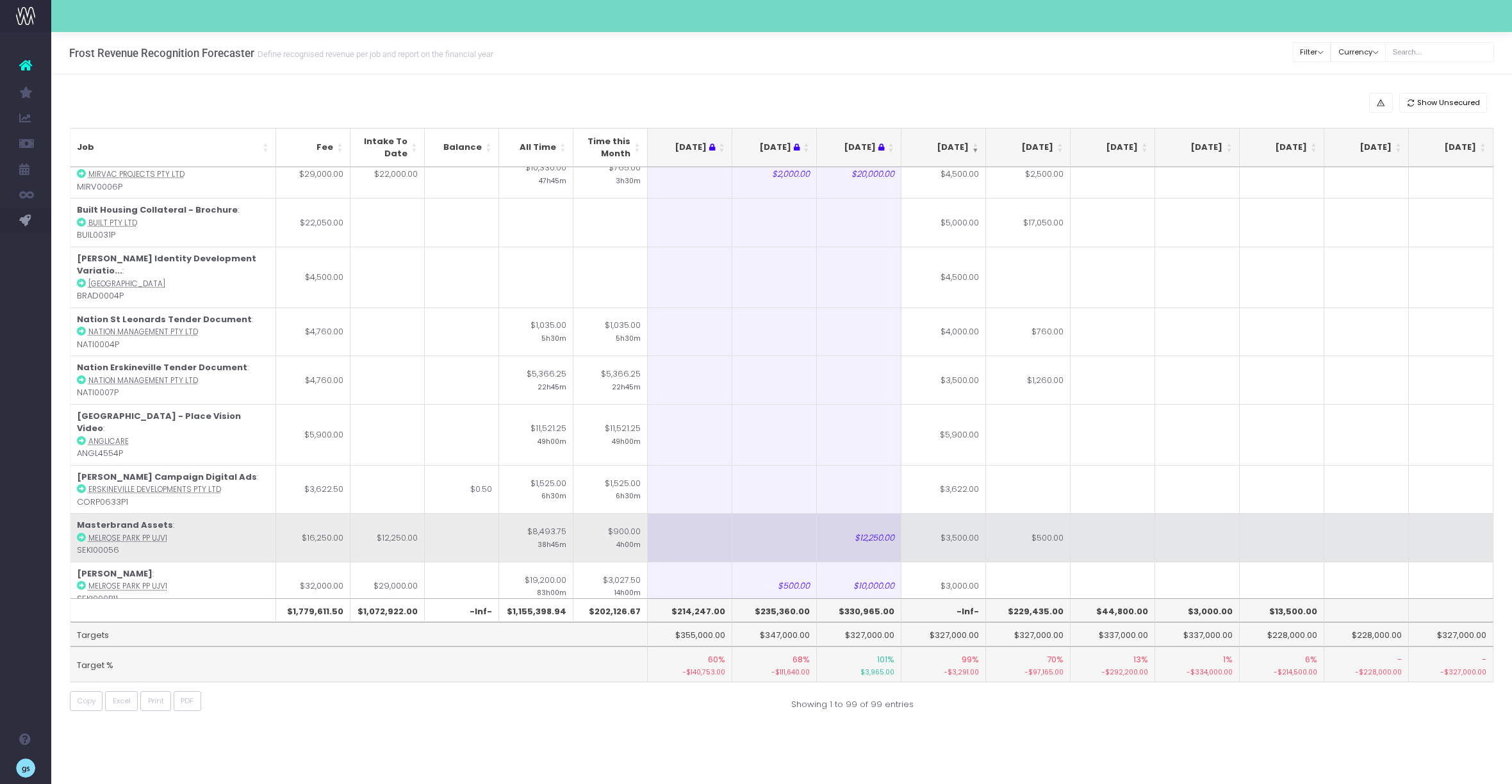
scroll to position [1087, 0]
click at [99, 530] on abbr "Melrose Park PP UJV1" at bounding box center [128, 535] width 79 height 10
click at [131, 530] on abbr "Melrose Park PP UJV1" at bounding box center [128, 535] width 79 height 10
click at [139, 530] on abbr "Melrose Park PP UJV1" at bounding box center [128, 535] width 79 height 10
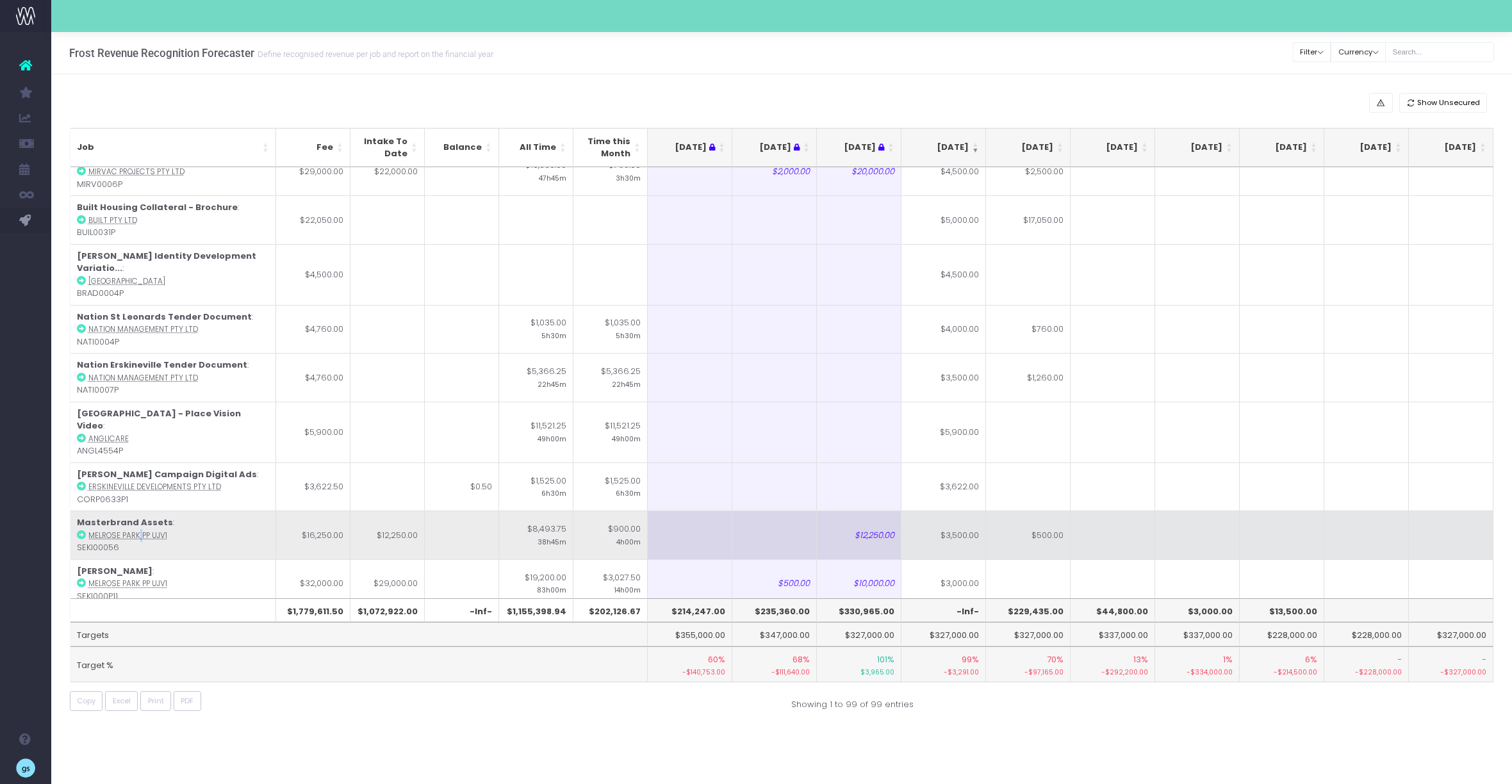
click at [82, 530] on icon at bounding box center [81, 535] width 9 height 9
click at [1013, 511] on td "$500.00" at bounding box center [1028, 535] width 84 height 49
type input "$500.00"
click at [944, 511] on td "$3,500.00" at bounding box center [943, 535] width 84 height 49
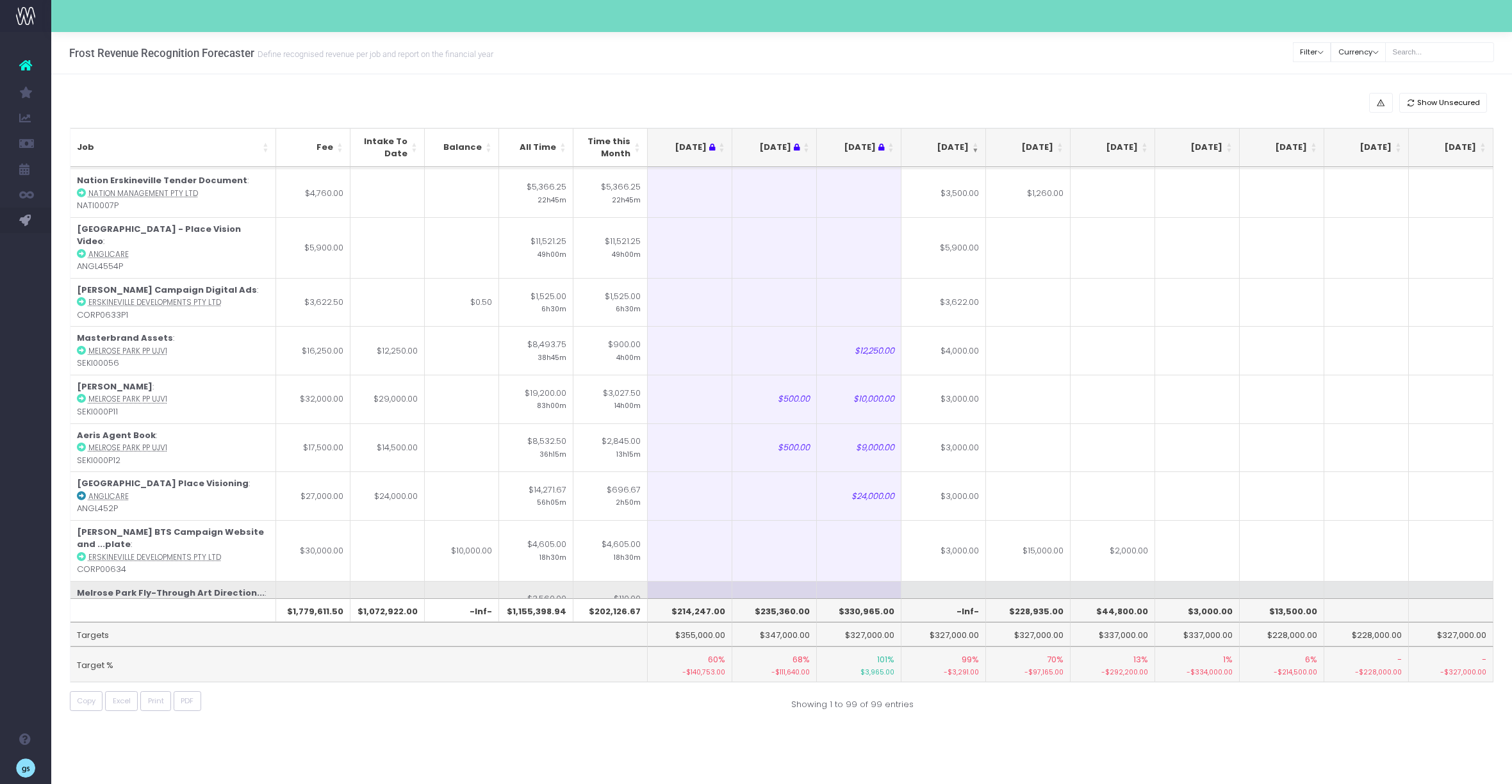
scroll to position [1277, 0]
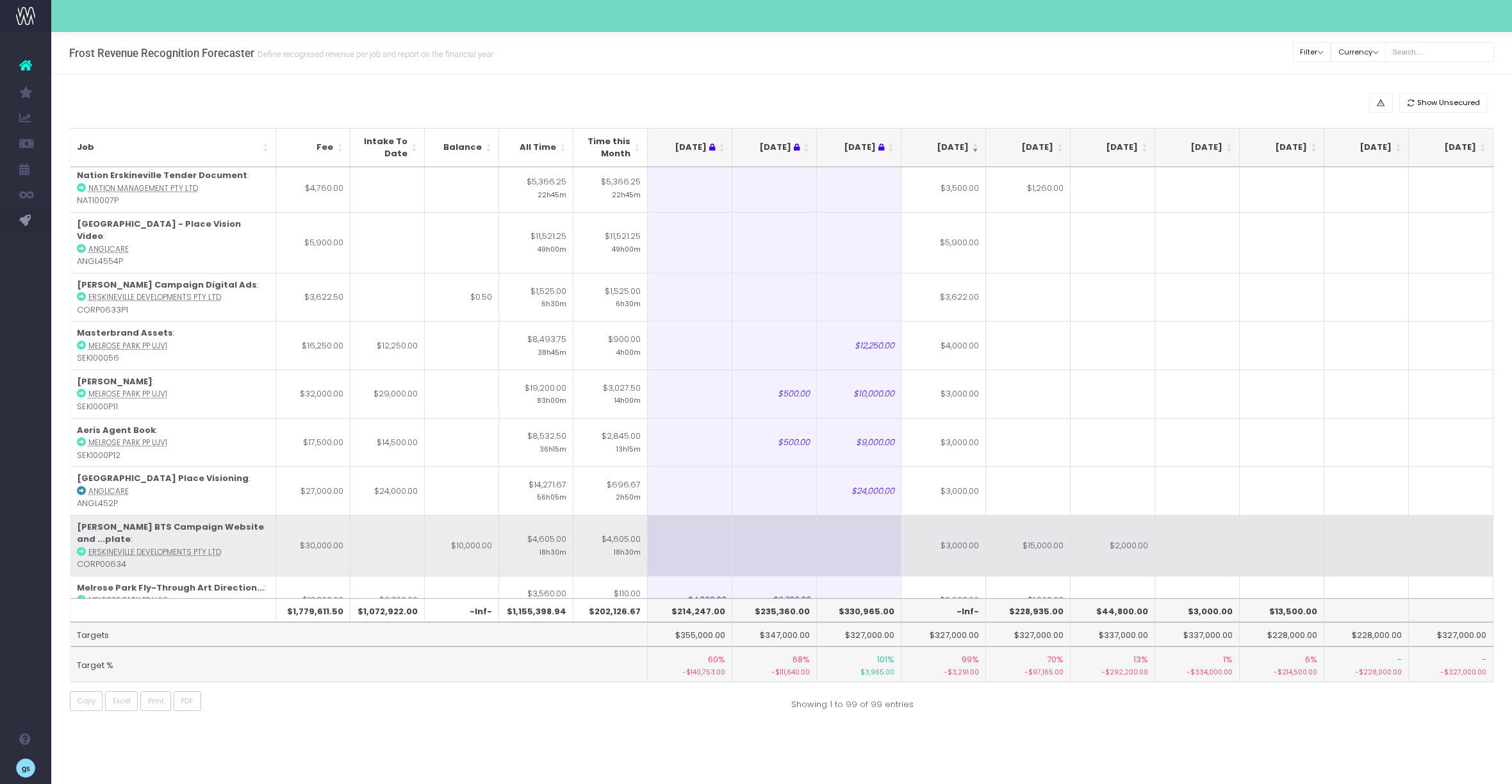
click at [964, 515] on td "$3,000.00" at bounding box center [943, 546] width 84 height 61
type input "16000"
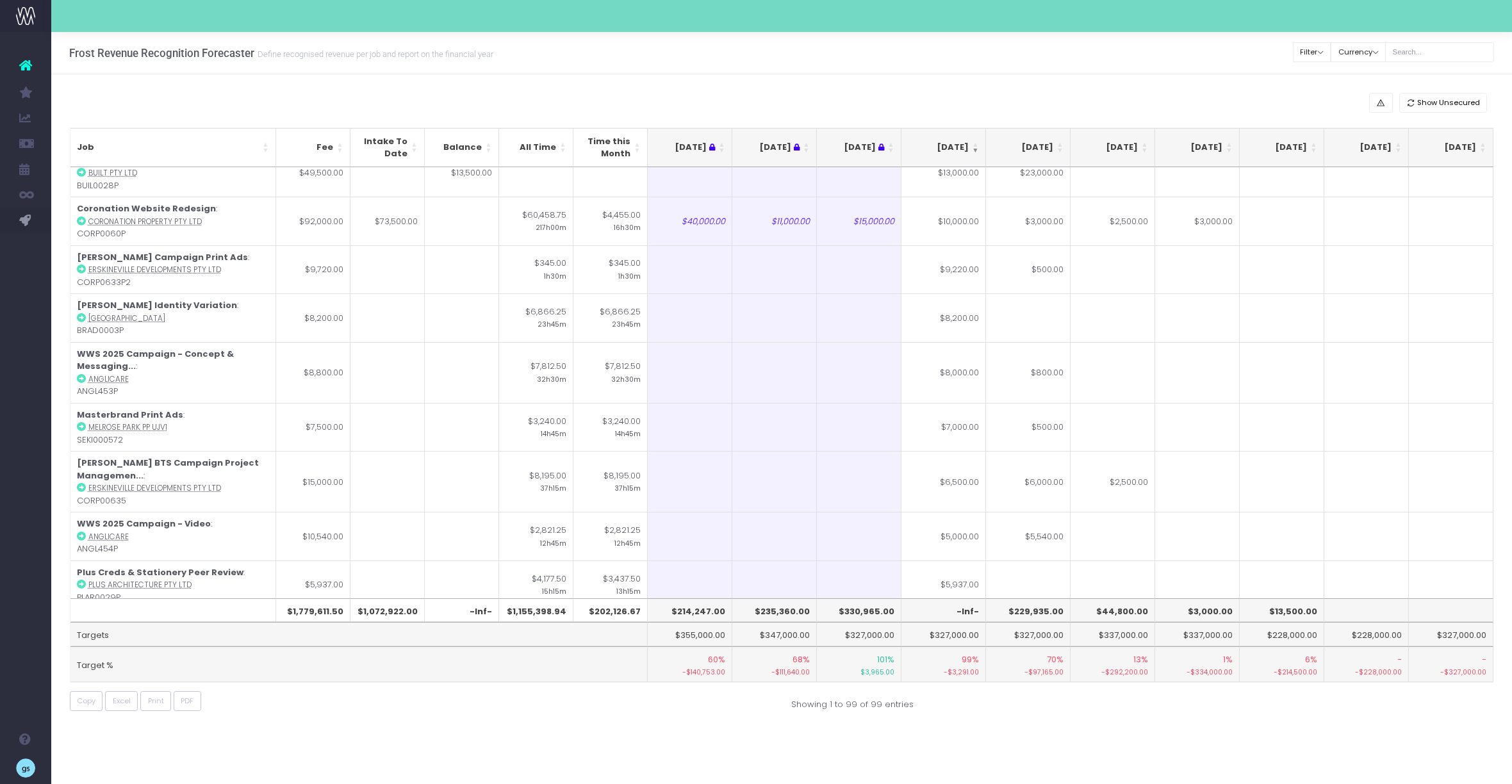
scroll to position [460, 0]
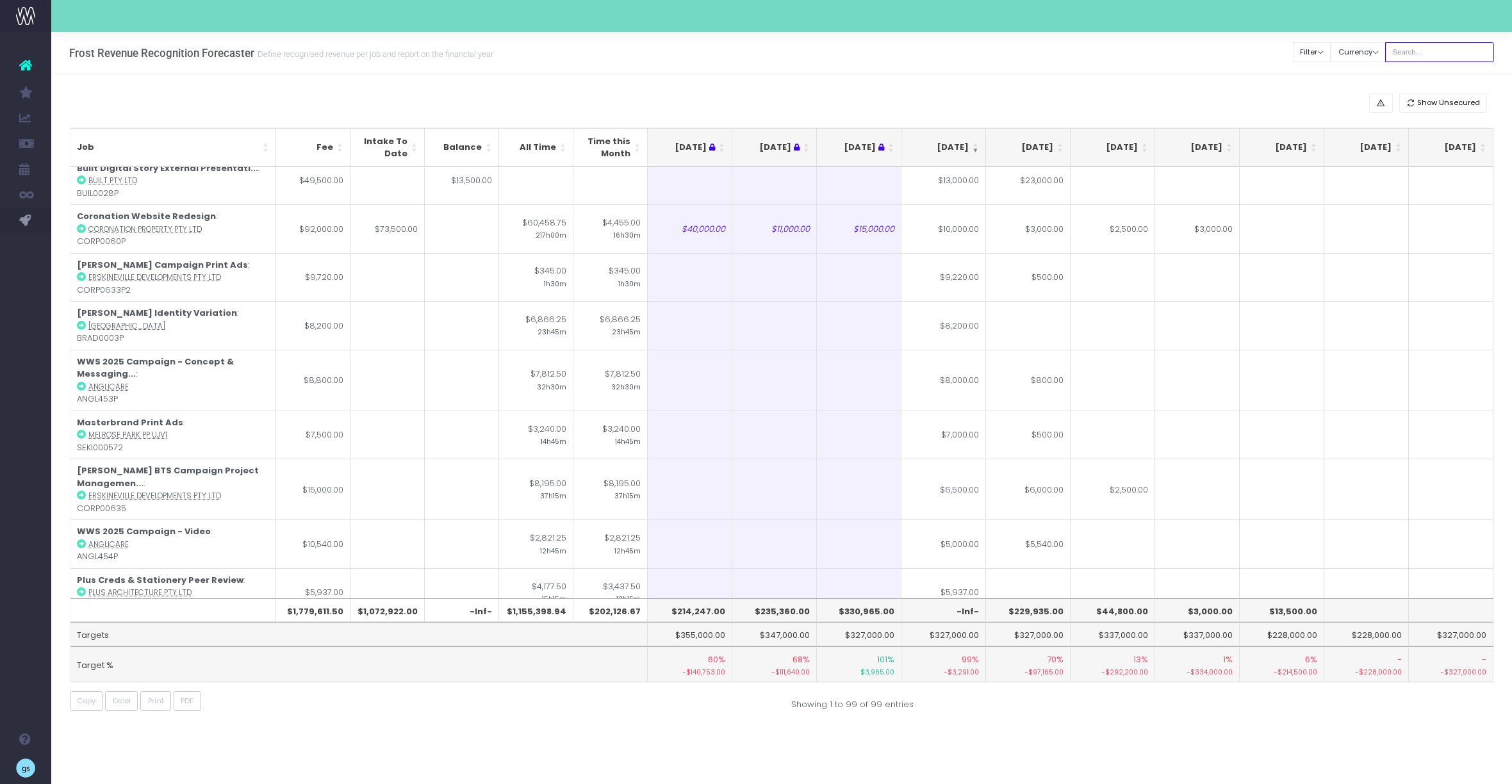
click at [1446, 56] on input "text" at bounding box center [1439, 52] width 109 height 20
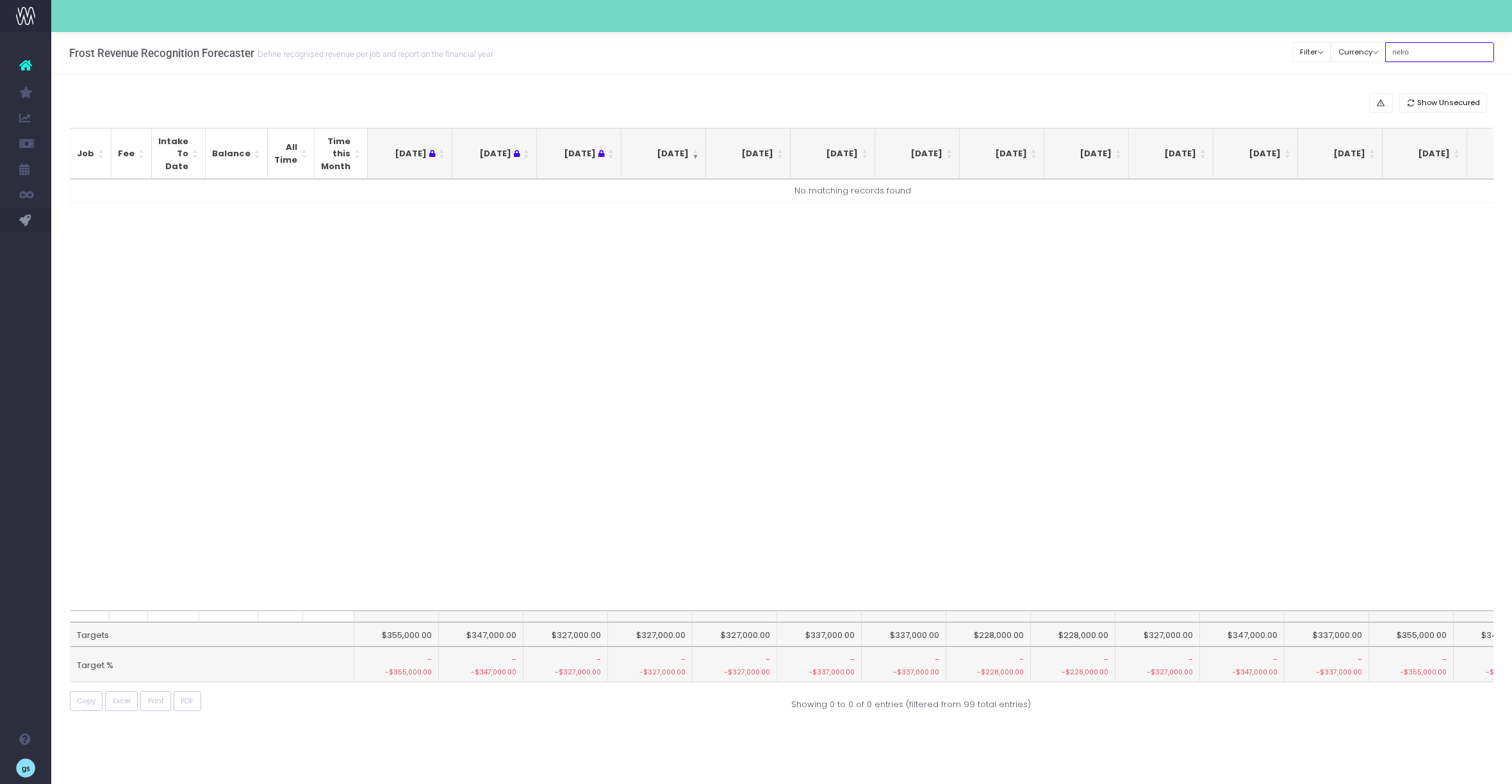
scroll to position [0, 0]
type input "n"
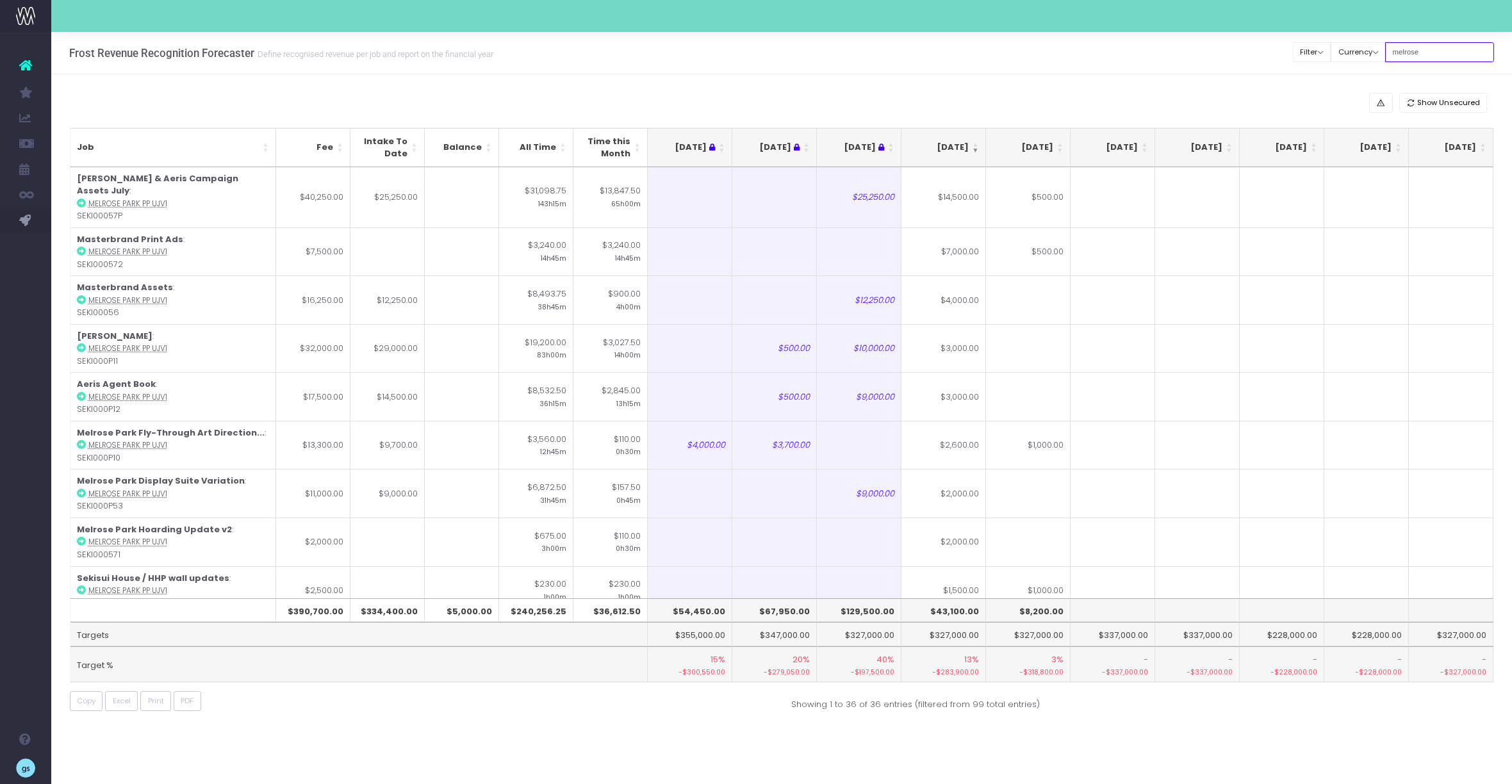
click at [1425, 46] on input "melrose" at bounding box center [1439, 52] width 109 height 20
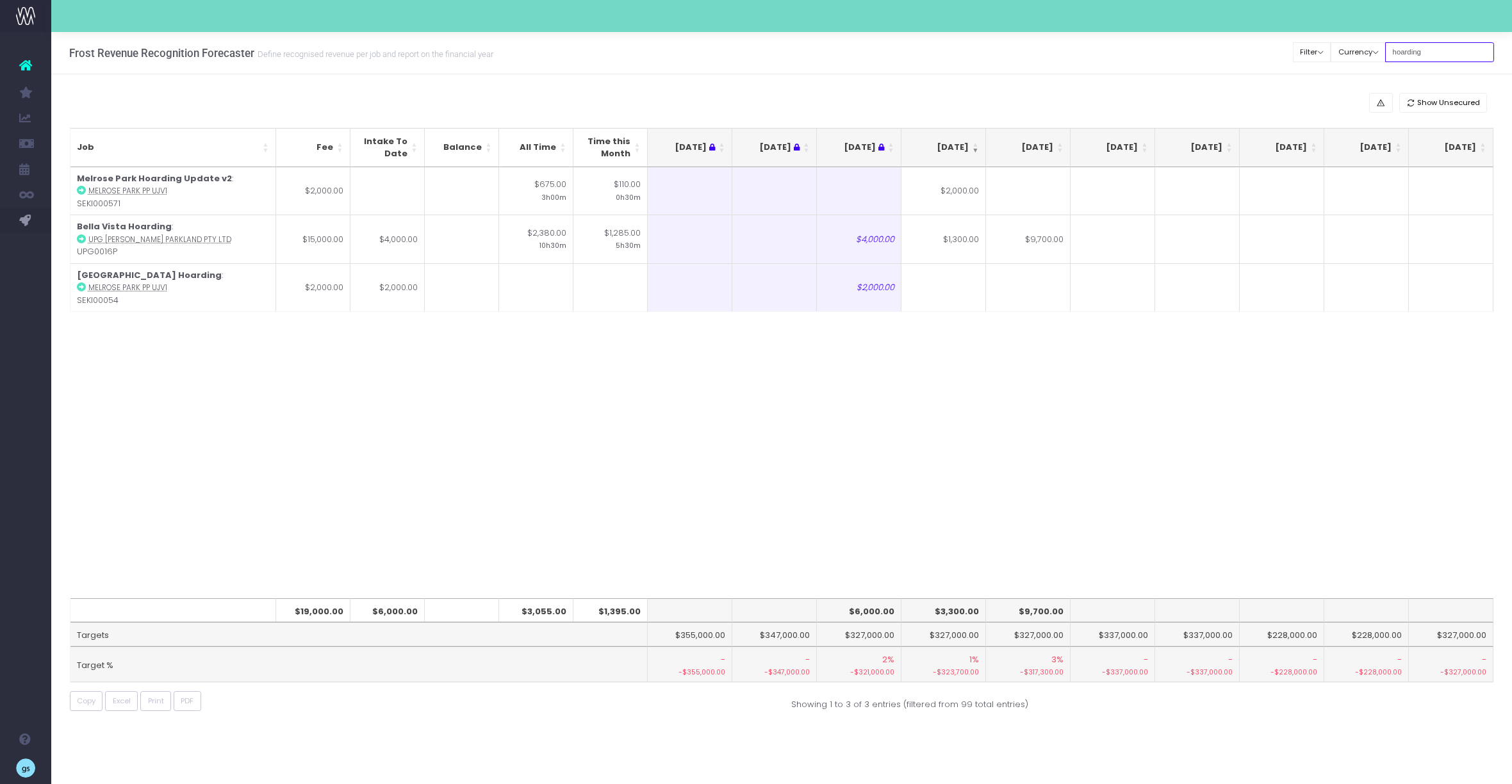
type input "hoarding"
click at [1431, 51] on input "hoarding" at bounding box center [1439, 52] width 109 height 20
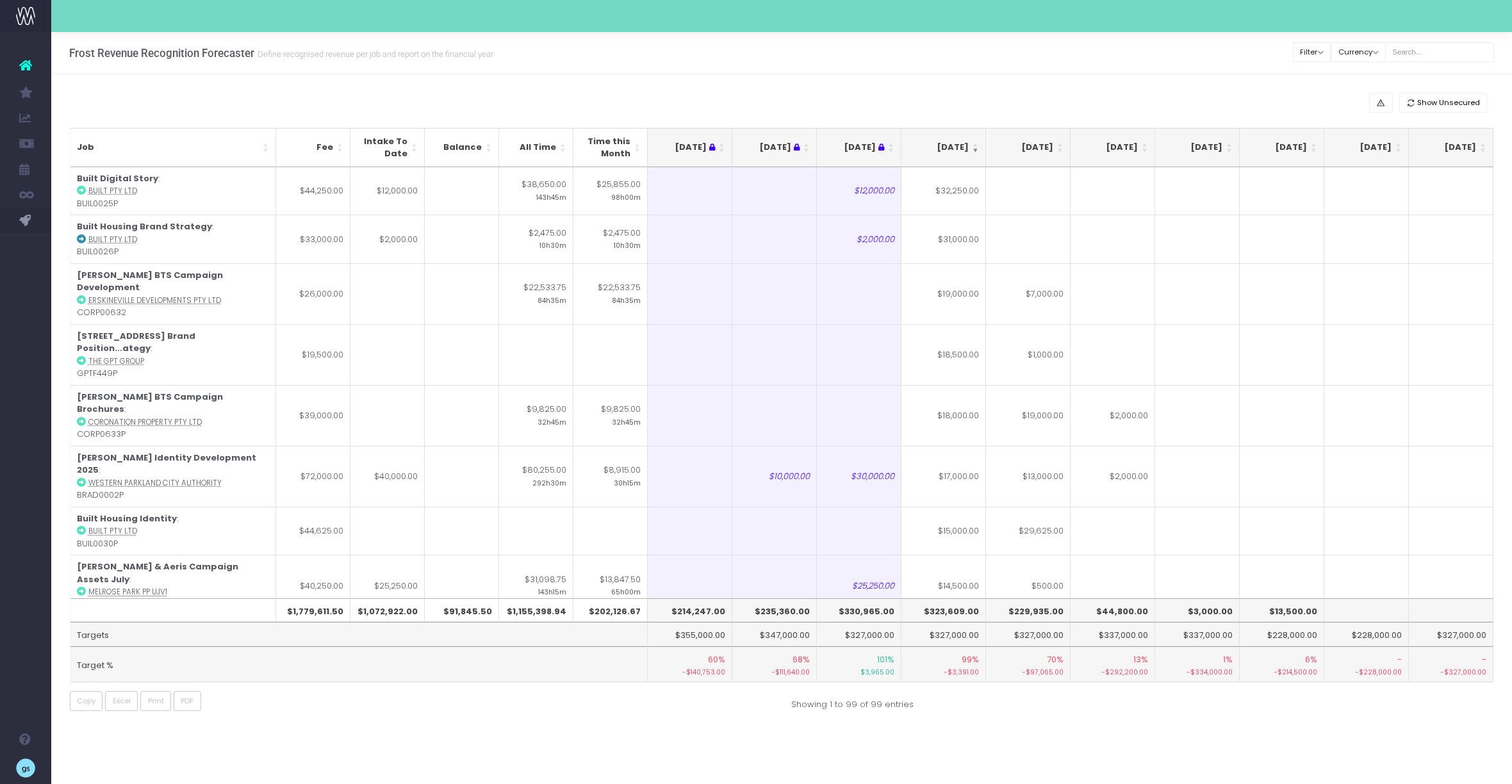
click at [902, 72] on div "Frost Revenue Recognition Forecaster Define recognised revenue per job and repo…" at bounding box center [781, 53] width 1460 height 43
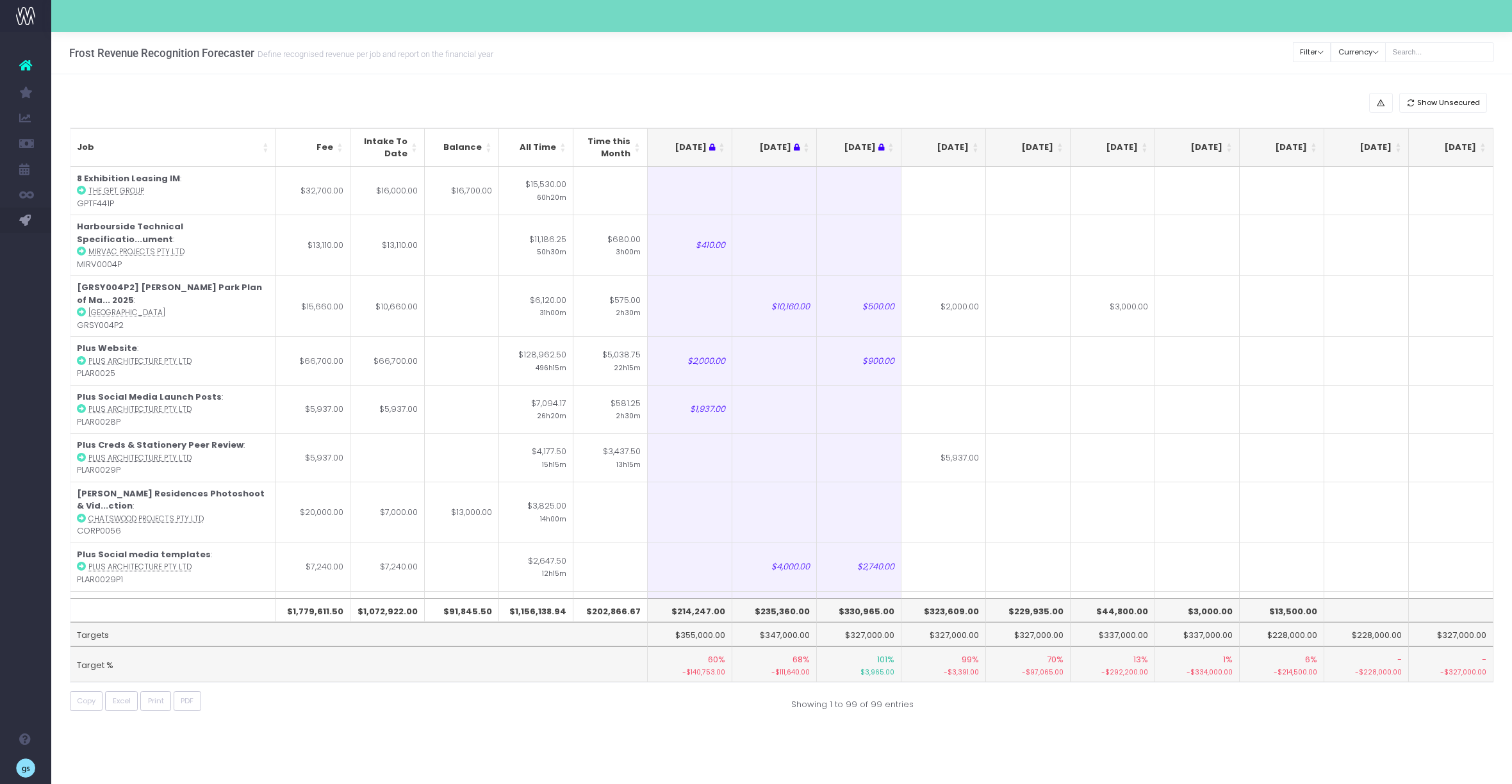
click at [160, 110] on div "Show Unsecured" at bounding box center [781, 102] width 1424 height 20
click at [1430, 52] on input "text" at bounding box center [1439, 52] width 109 height 20
paste input "Masterbrand Large Hoarding"
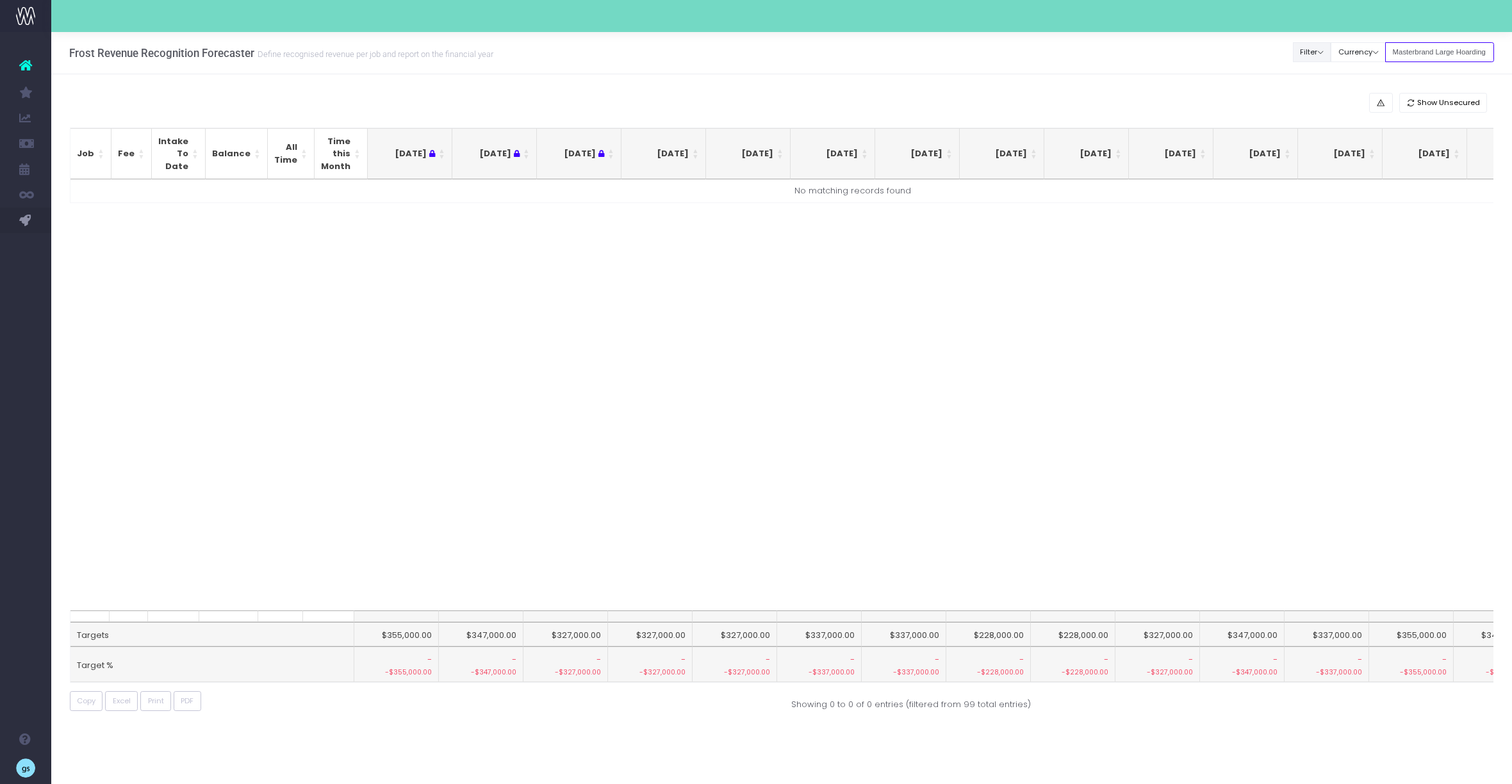
drag, startPoint x: 1435, startPoint y: 54, endPoint x: 1317, endPoint y: 53, distance: 118.0
click at [1317, 53] on div "Clear Filters Filter By Account Manager All [PERSON_NAME] inezritchie [PERSON_N…" at bounding box center [1393, 52] width 200 height 26
type input "Large Hoarding"
click at [1471, 56] on input "Large Hoarding" at bounding box center [1439, 52] width 109 height 20
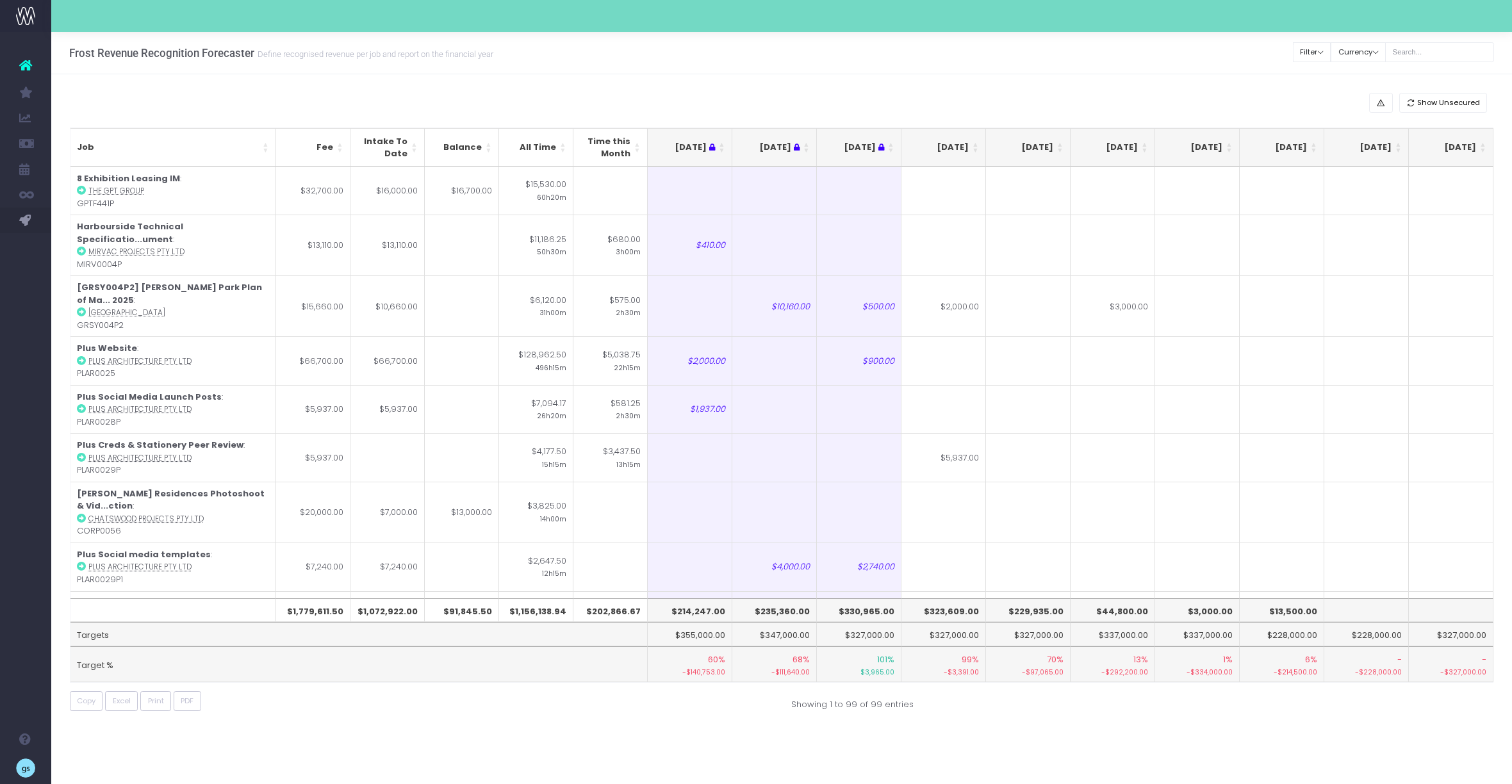
click at [1038, 72] on div "Frost Revenue Recognition Forecaster Define recognised revenue per job and repo…" at bounding box center [781, 53] width 1460 height 43
click at [1420, 54] on input "text" at bounding box center [1439, 52] width 109 height 20
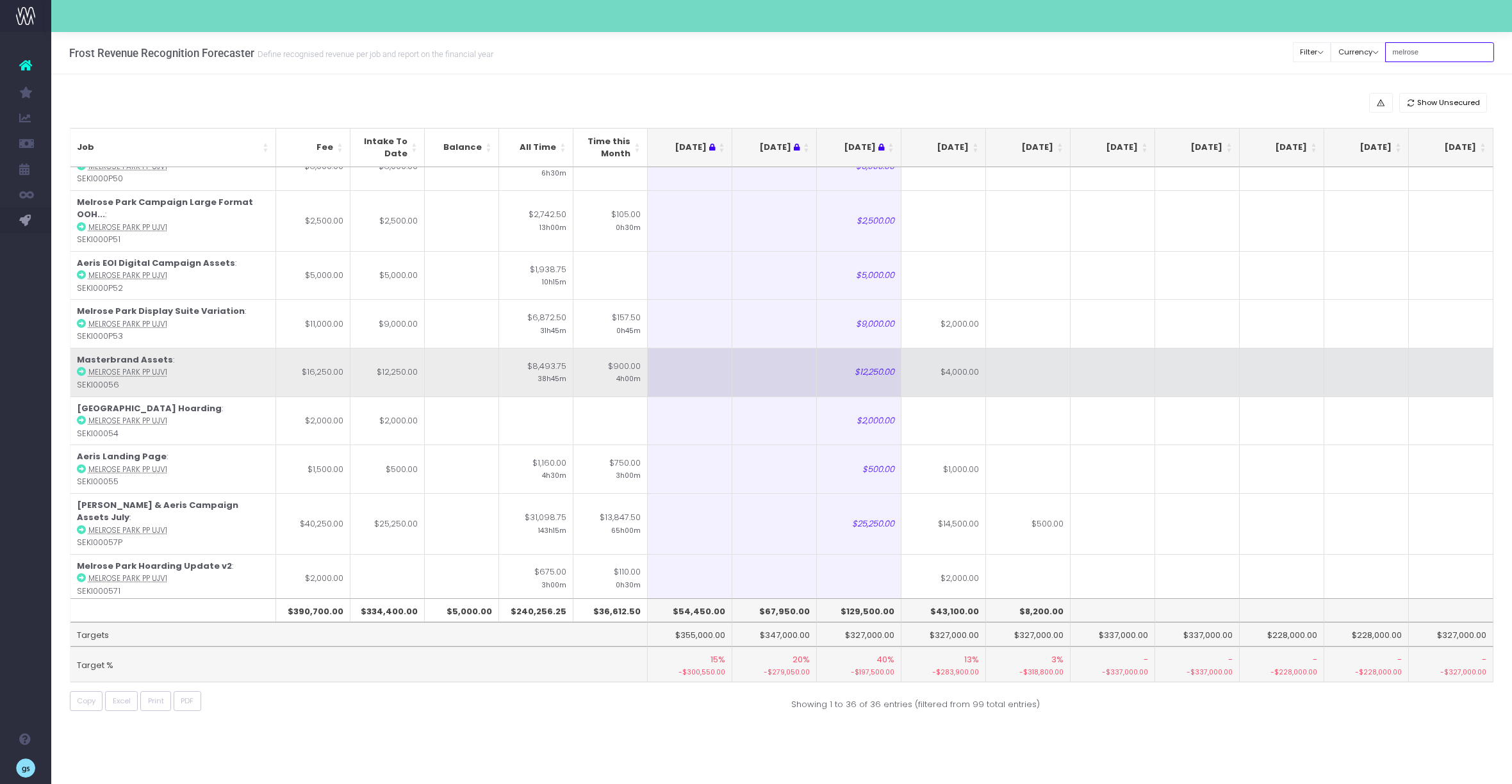
scroll to position [1227, 0]
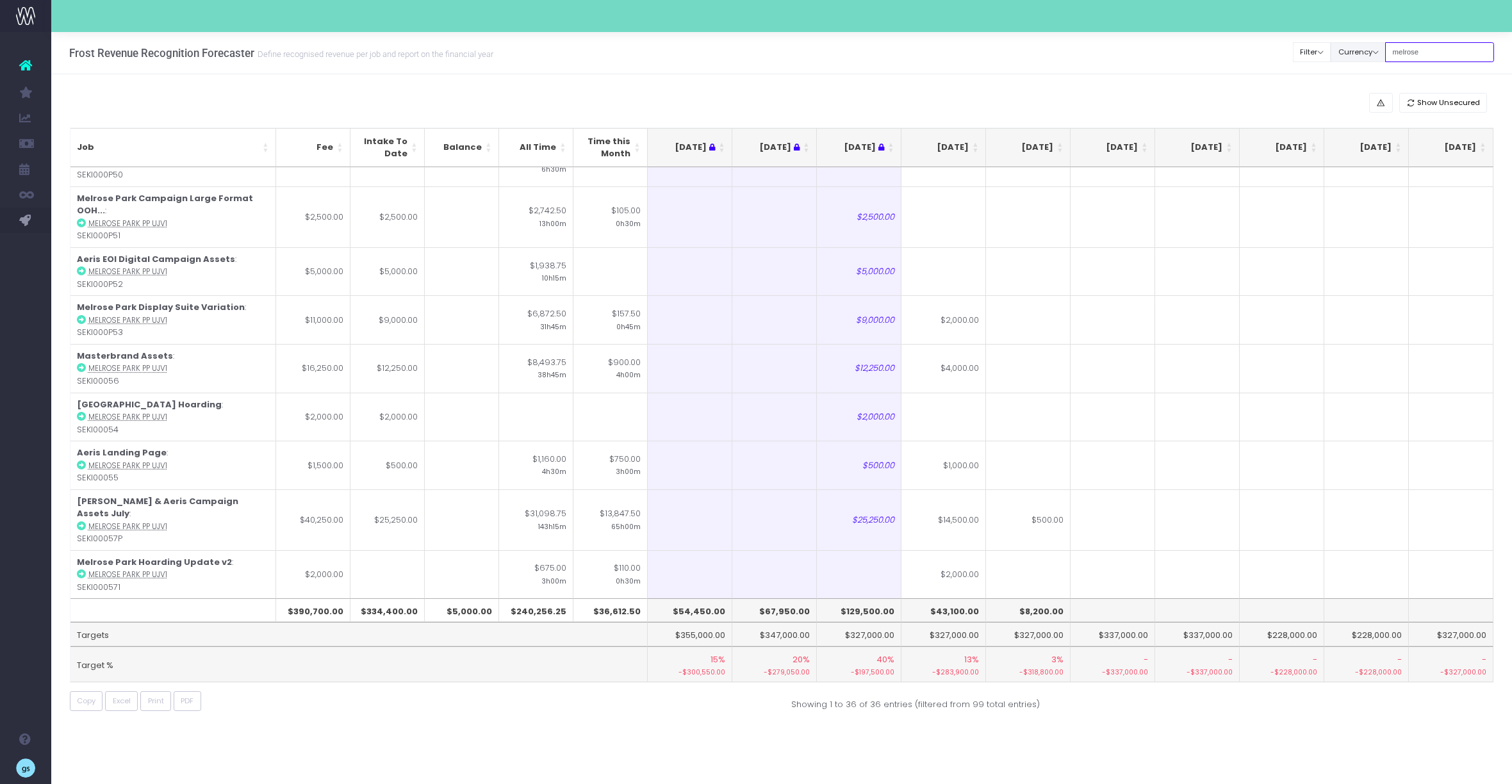
drag, startPoint x: 1440, startPoint y: 50, endPoint x: 1375, endPoint y: 50, distance: 65.0
click at [1375, 50] on div "Clear Filters Filter By Account Manager All [PERSON_NAME] inezritchie [PERSON_N…" at bounding box center [1393, 52] width 200 height 26
paste input "SEKI000573P"
type input "SEKI000573P"
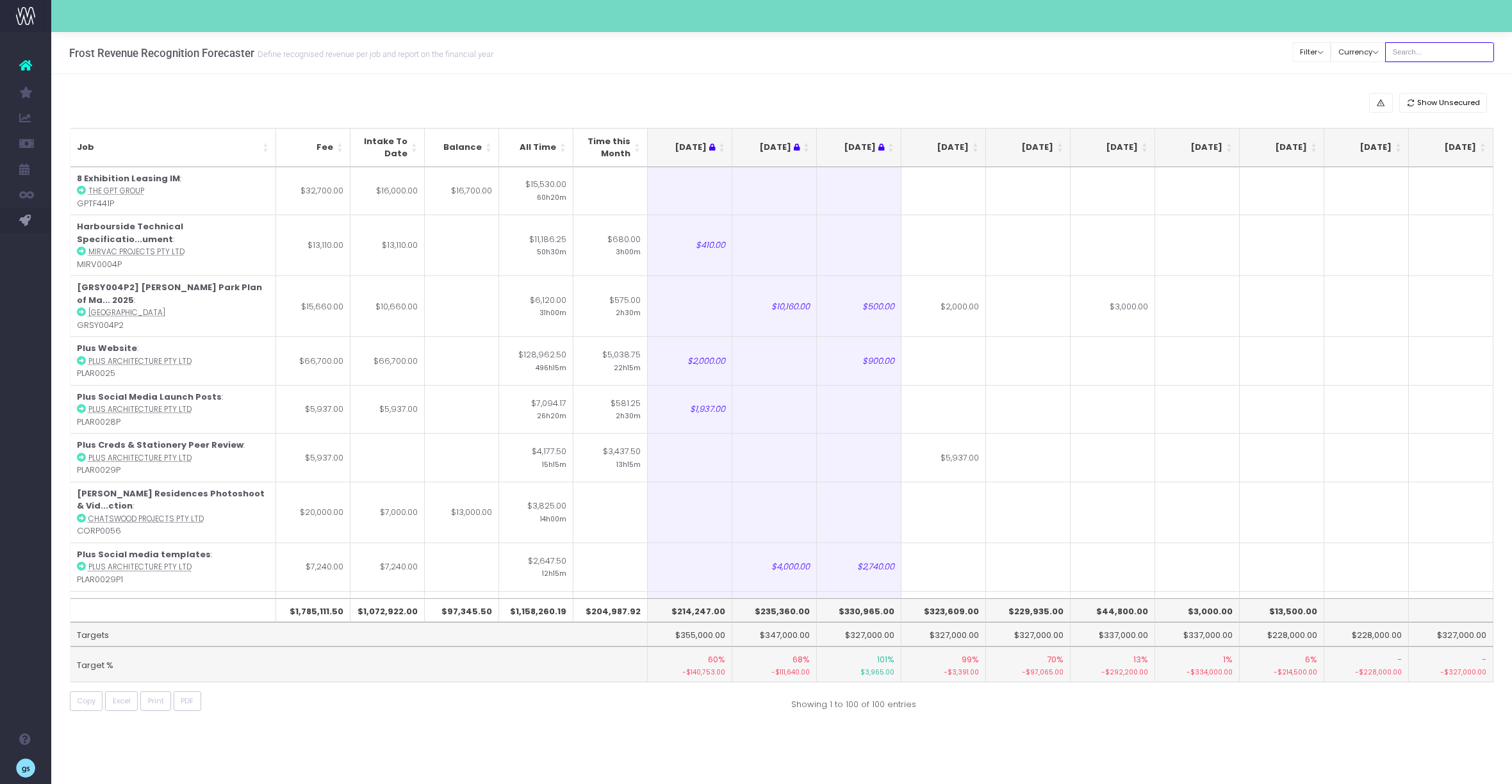
click at [1434, 52] on input "text" at bounding box center [1439, 52] width 109 height 20
paste input "SEKI000573P"
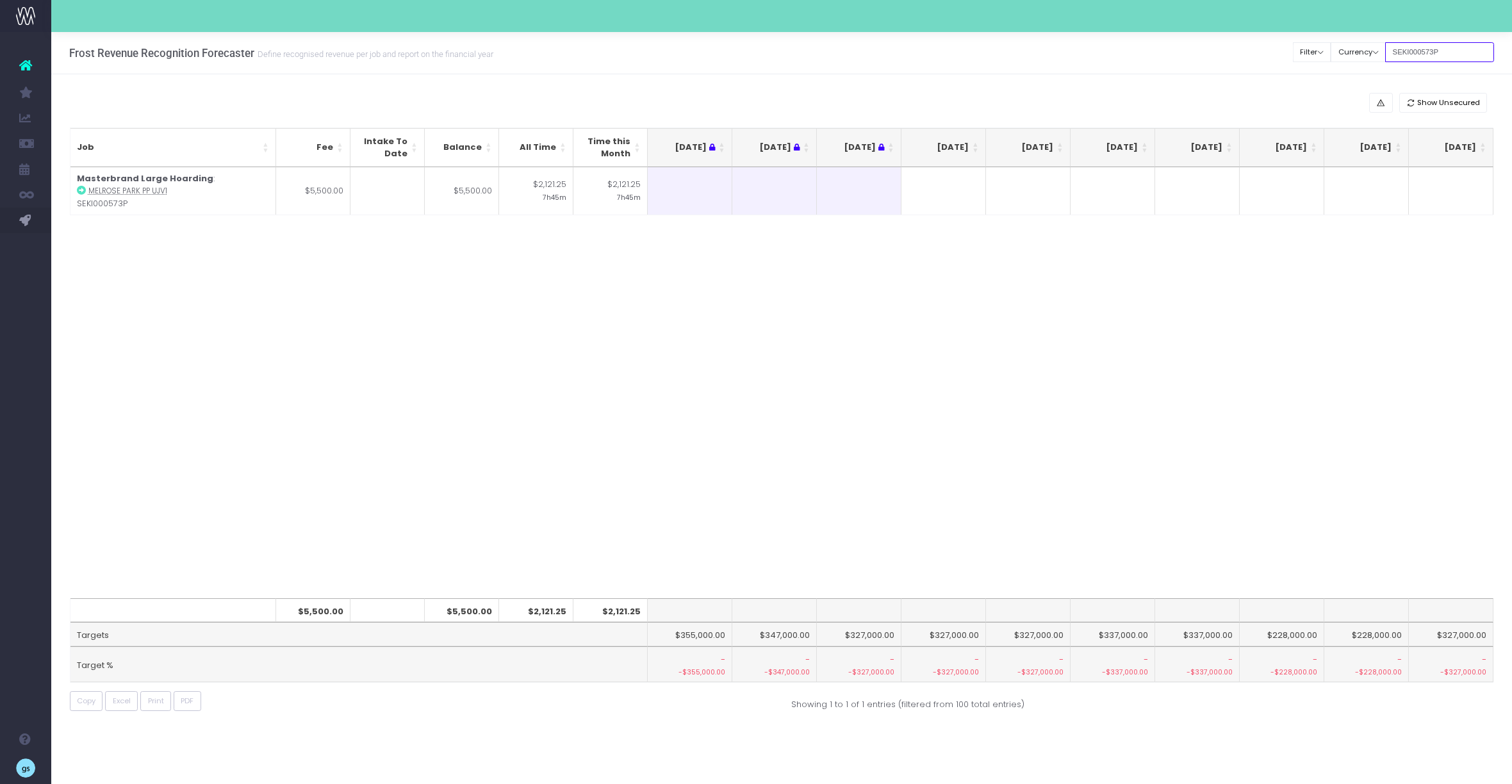
type input "SEKI000573P"
click at [869, 364] on div "Job Fee Intake To Date Balance All Time Time this Month May 25 Jun 25 Jul 25 Au…" at bounding box center [781, 383] width 1424 height 431
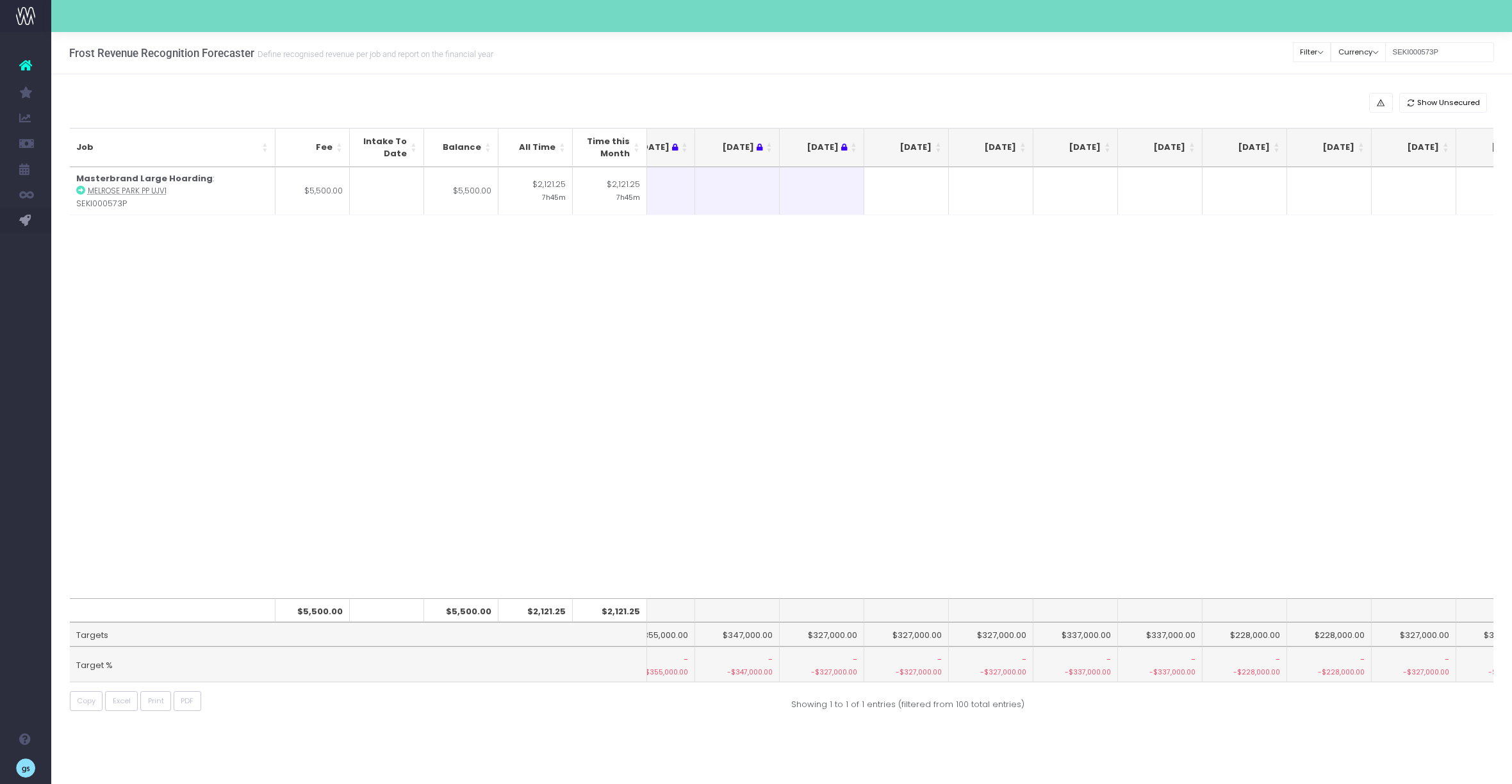
scroll to position [0, 53]
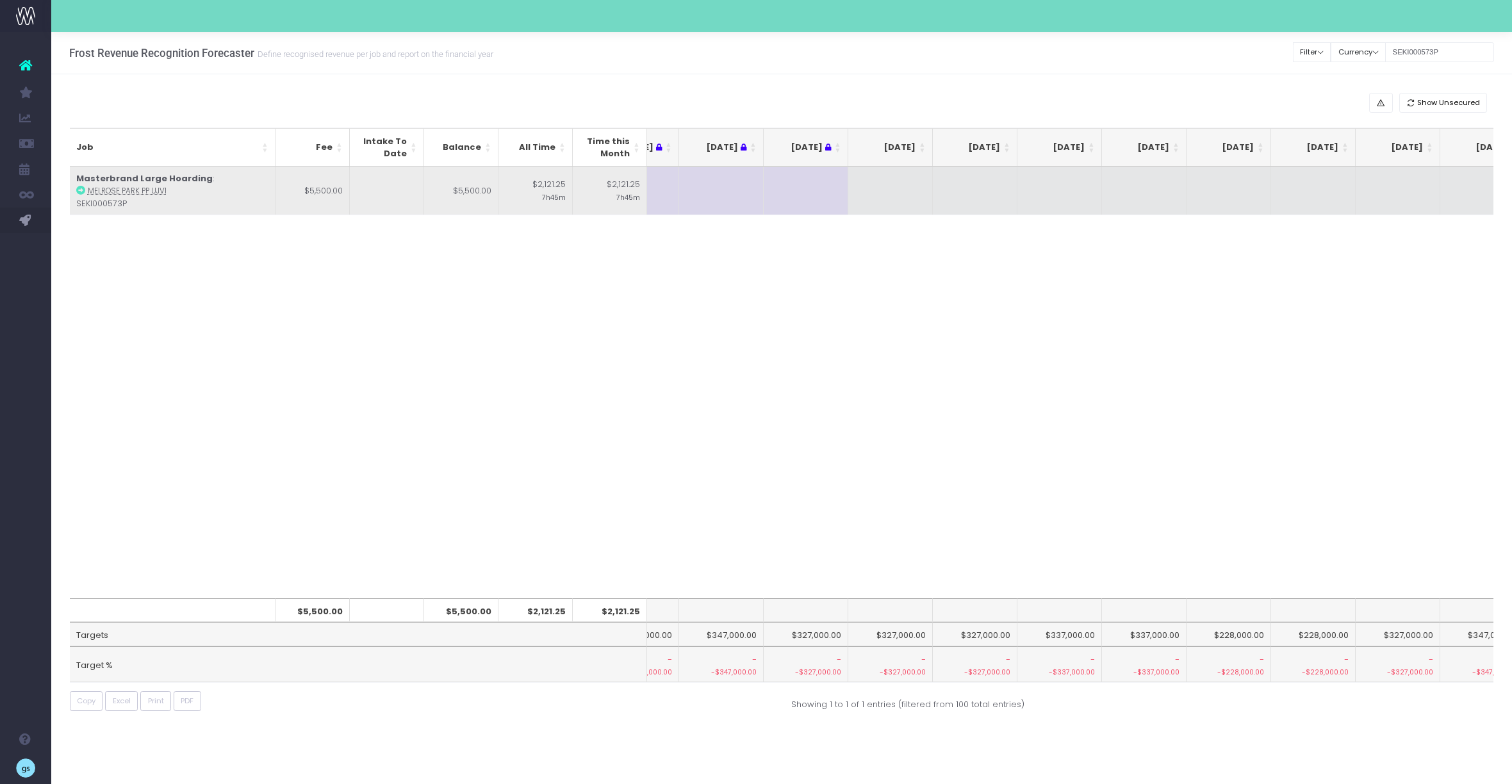
click at [905, 192] on td at bounding box center [890, 191] width 84 height 48
type input "500"
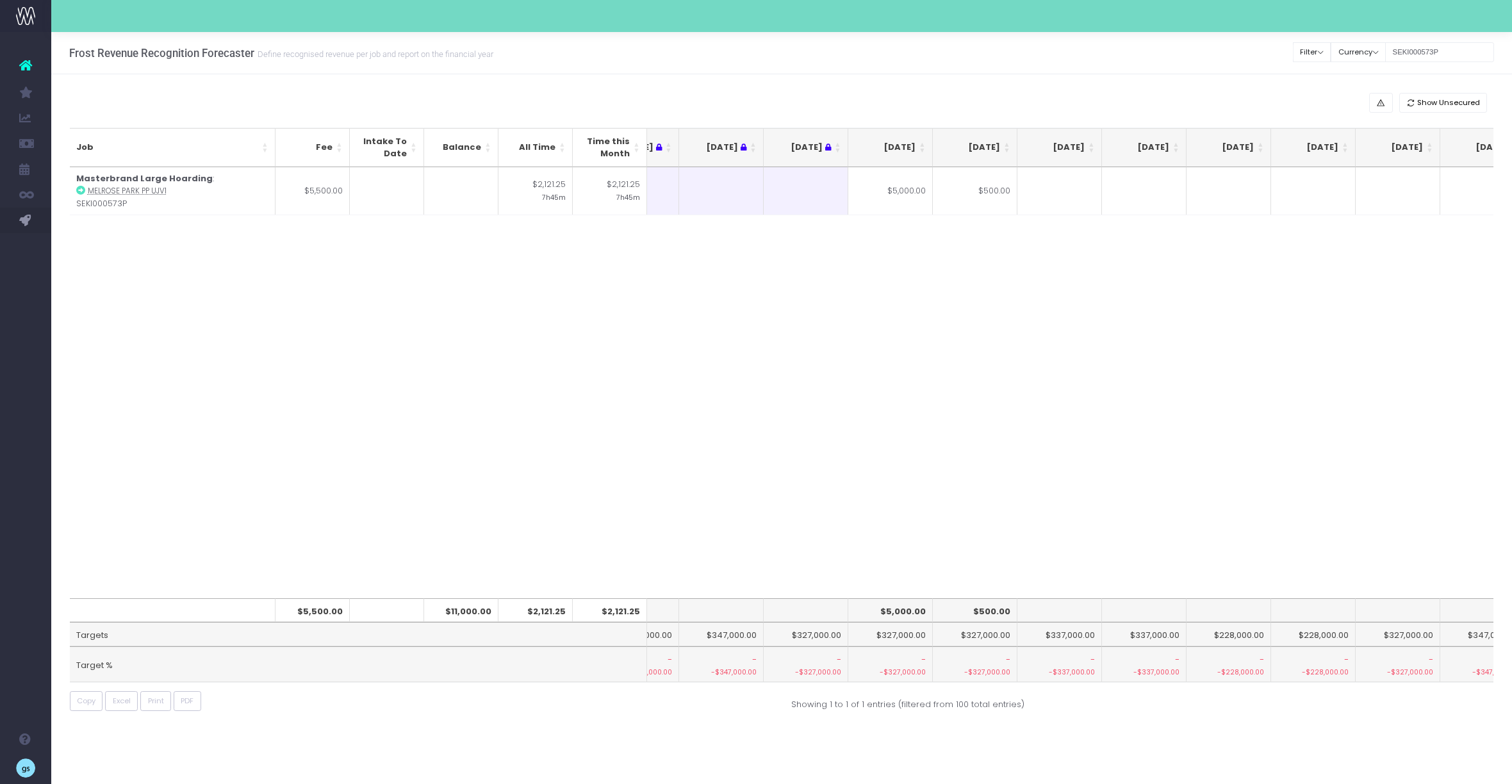
click at [934, 311] on div "Job Fee Intake To Date Balance All Time Time this Month May 25 Jun 25 Jul 25 Au…" at bounding box center [781, 383] width 1424 height 431
click at [1441, 58] on input "SEKI000573P" at bounding box center [1439, 52] width 109 height 20
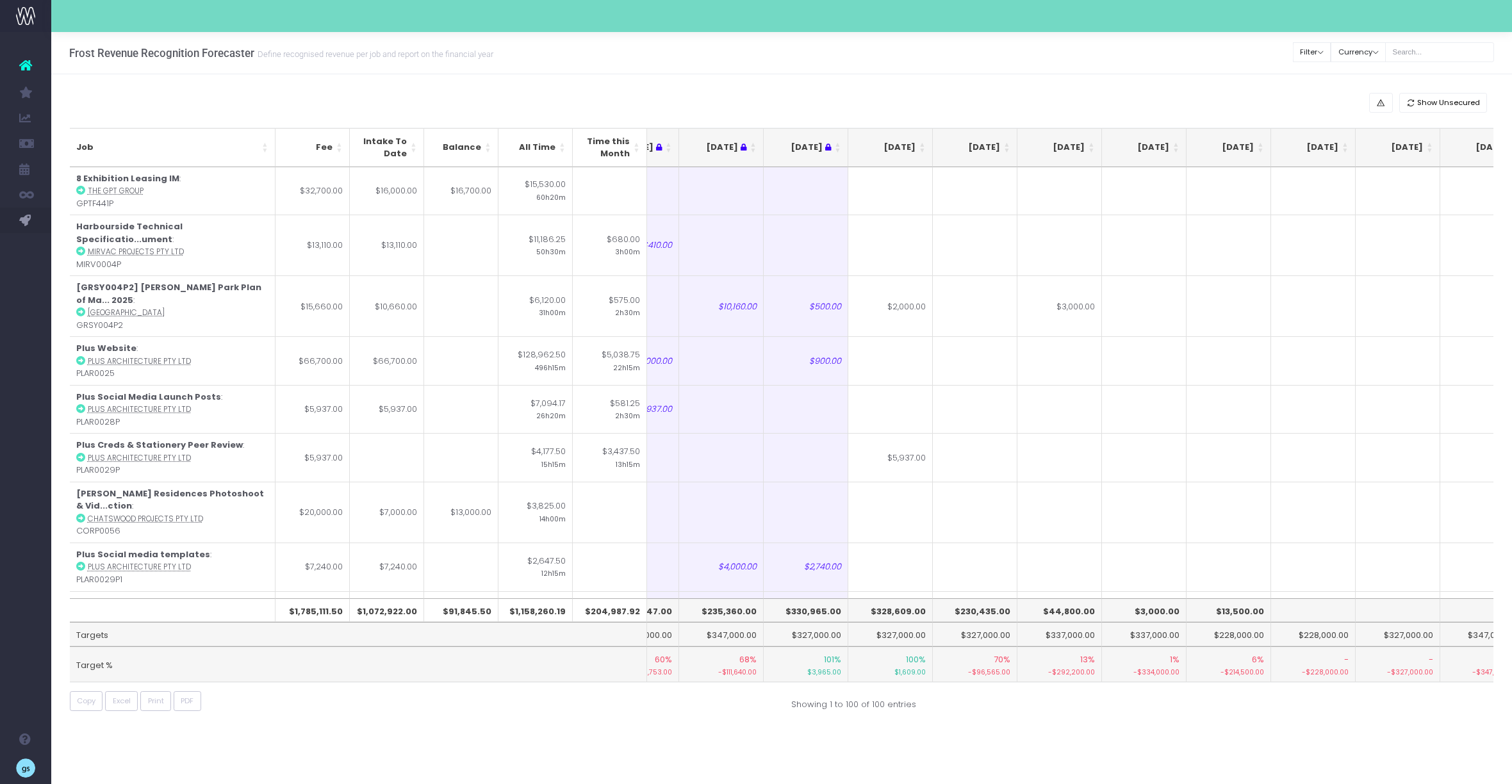
click at [1099, 79] on div "Show Unsecured Job Fee Intake To Date Balance All Time Time this Month May 25 J…" at bounding box center [781, 405] width 1460 height 661
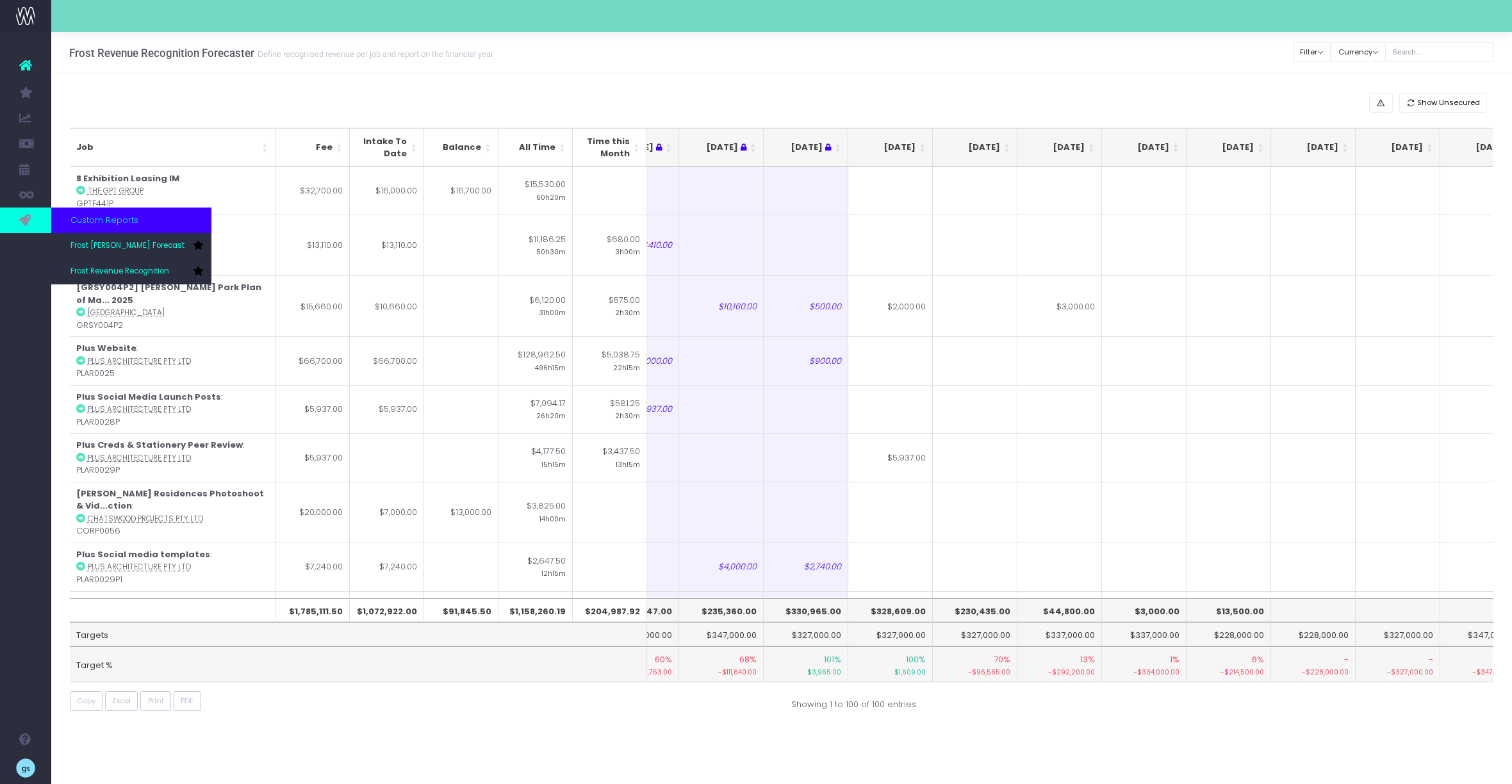
click at [26, 222] on icon at bounding box center [26, 220] width 13 height 14
click at [100, 244] on span "Frost [PERSON_NAME] Forecast" at bounding box center [127, 246] width 114 height 12
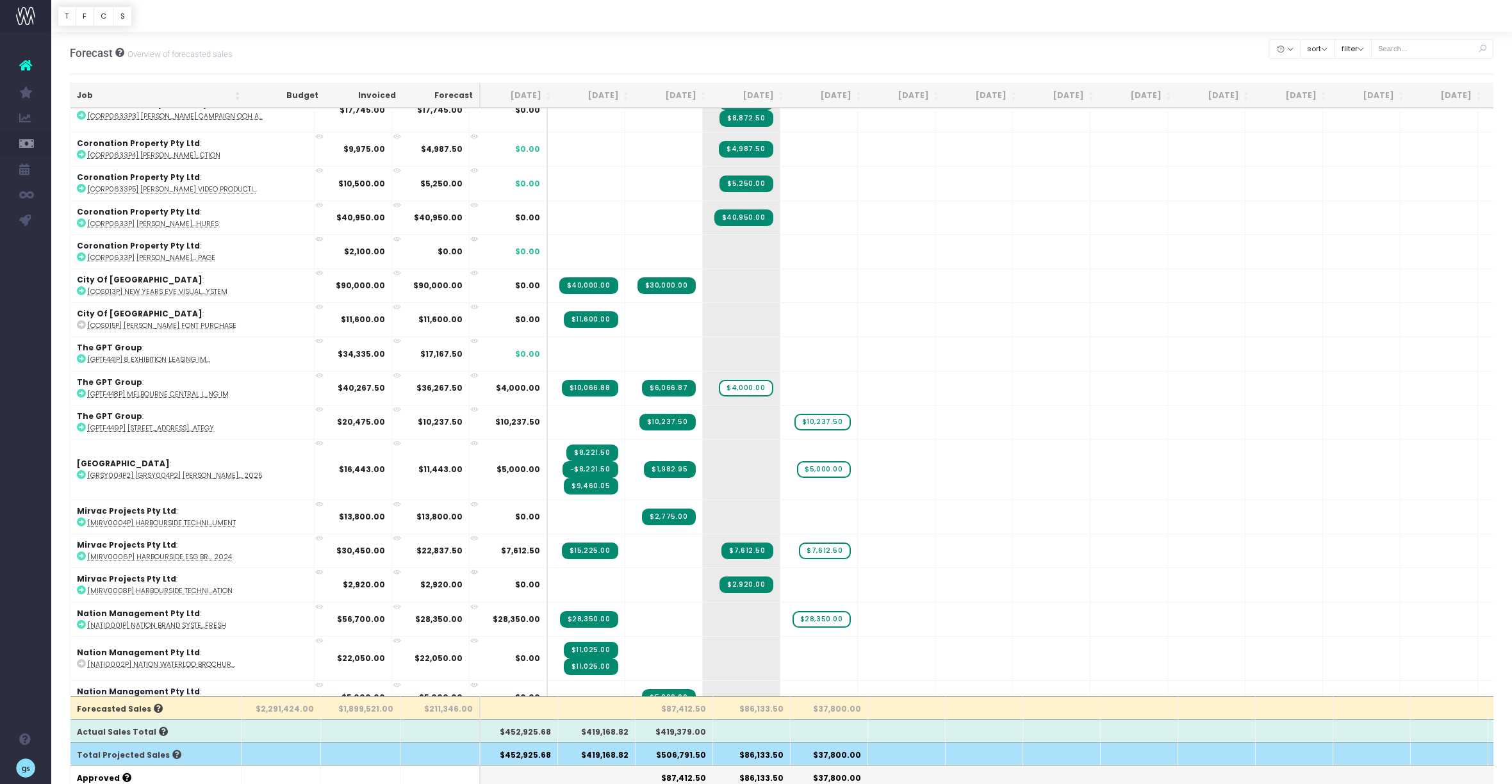
scroll to position [1172, 0]
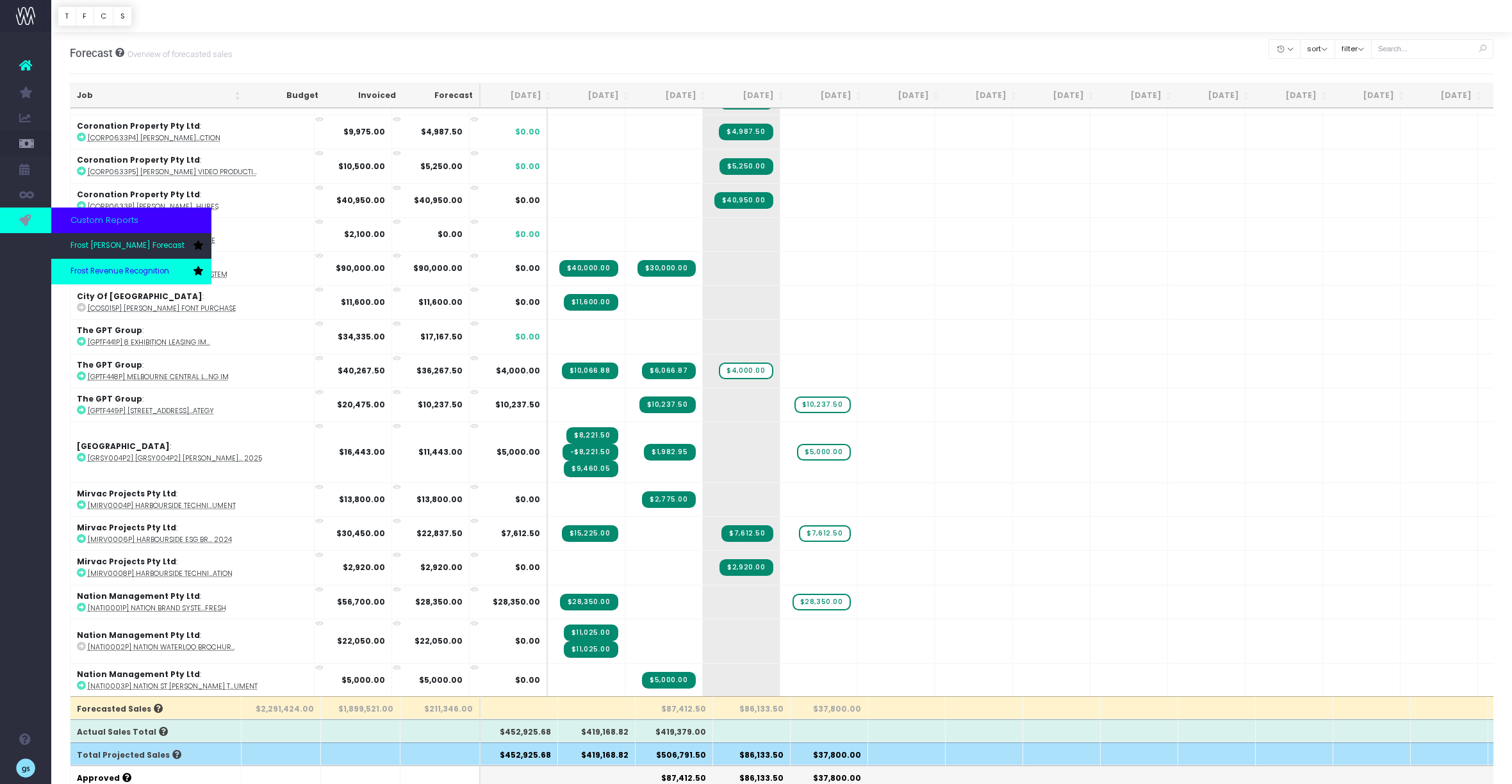
click at [131, 271] on span "Frost Revenue Recognition" at bounding box center [119, 272] width 99 height 12
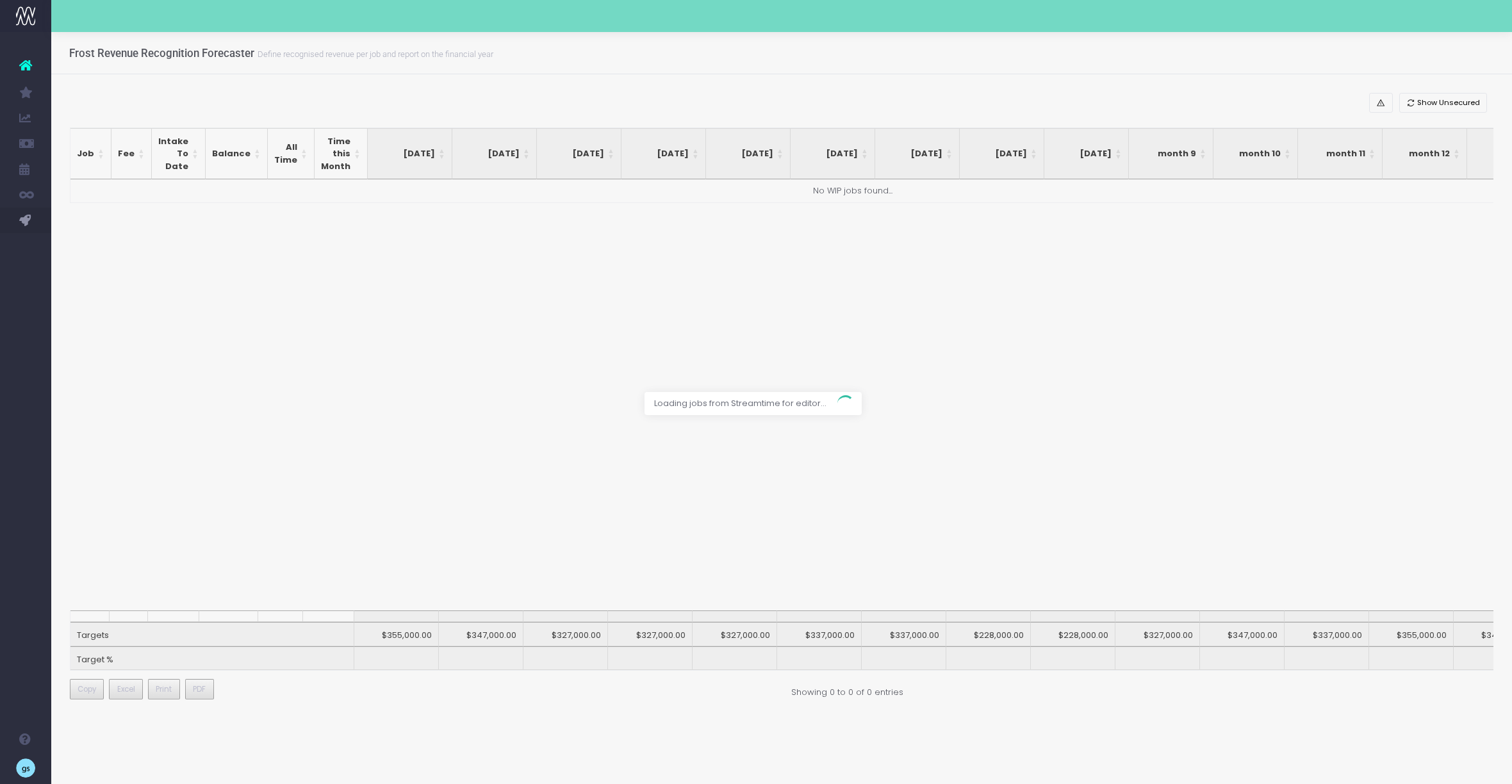
click at [671, 438] on div at bounding box center [756, 392] width 1512 height 784
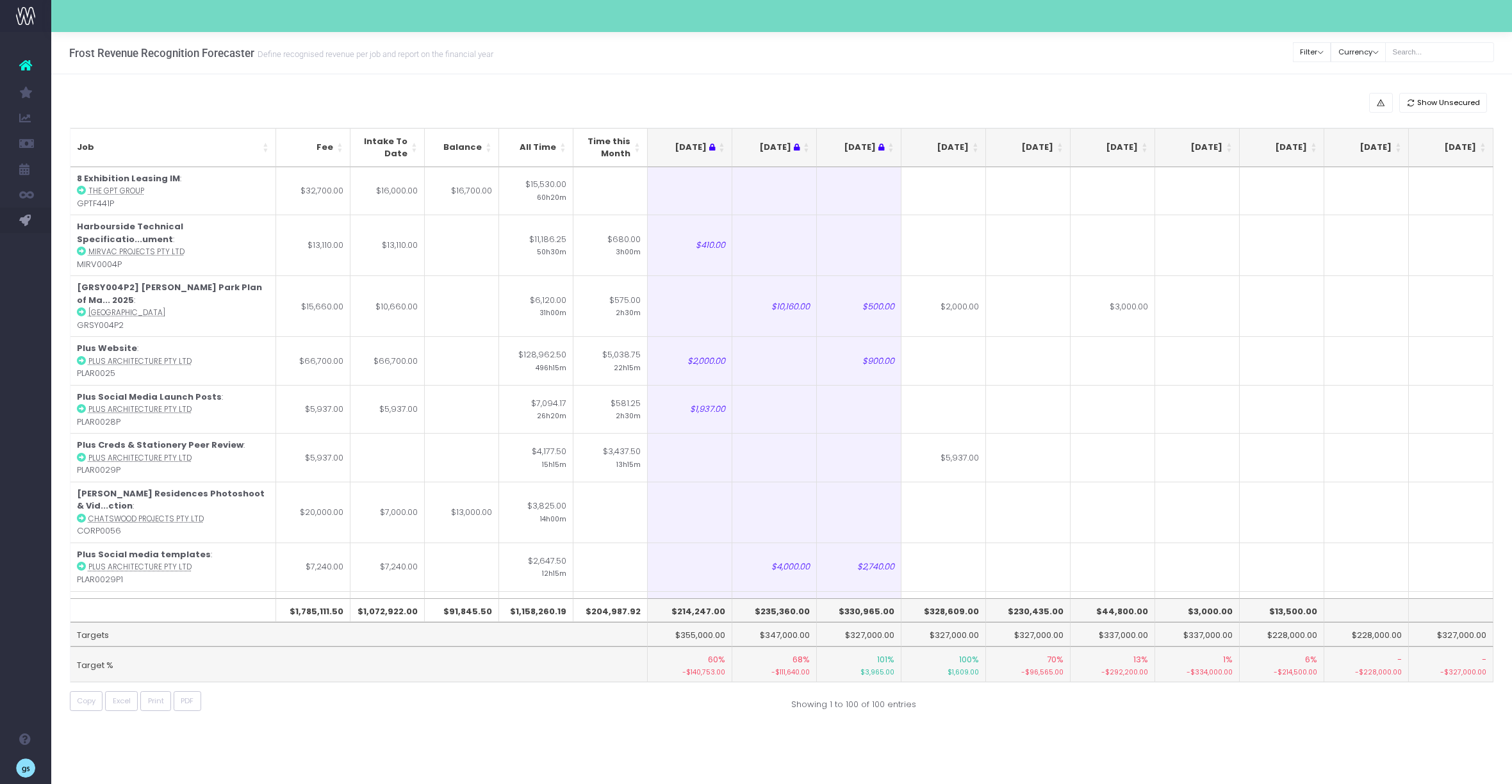
click at [977, 145] on th "[DATE]" at bounding box center [943, 148] width 84 height 39
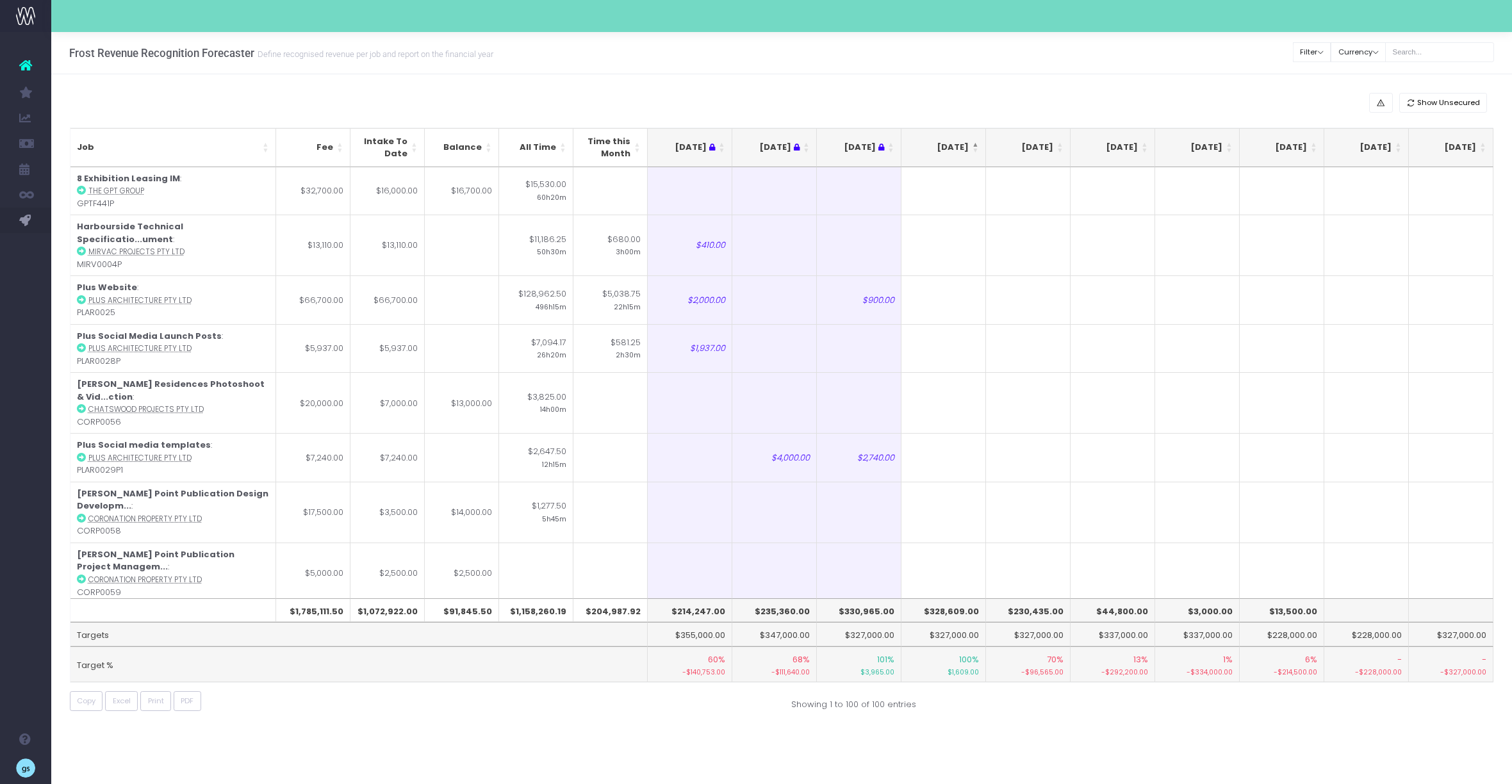
click at [973, 144] on th "[DATE]" at bounding box center [943, 148] width 84 height 39
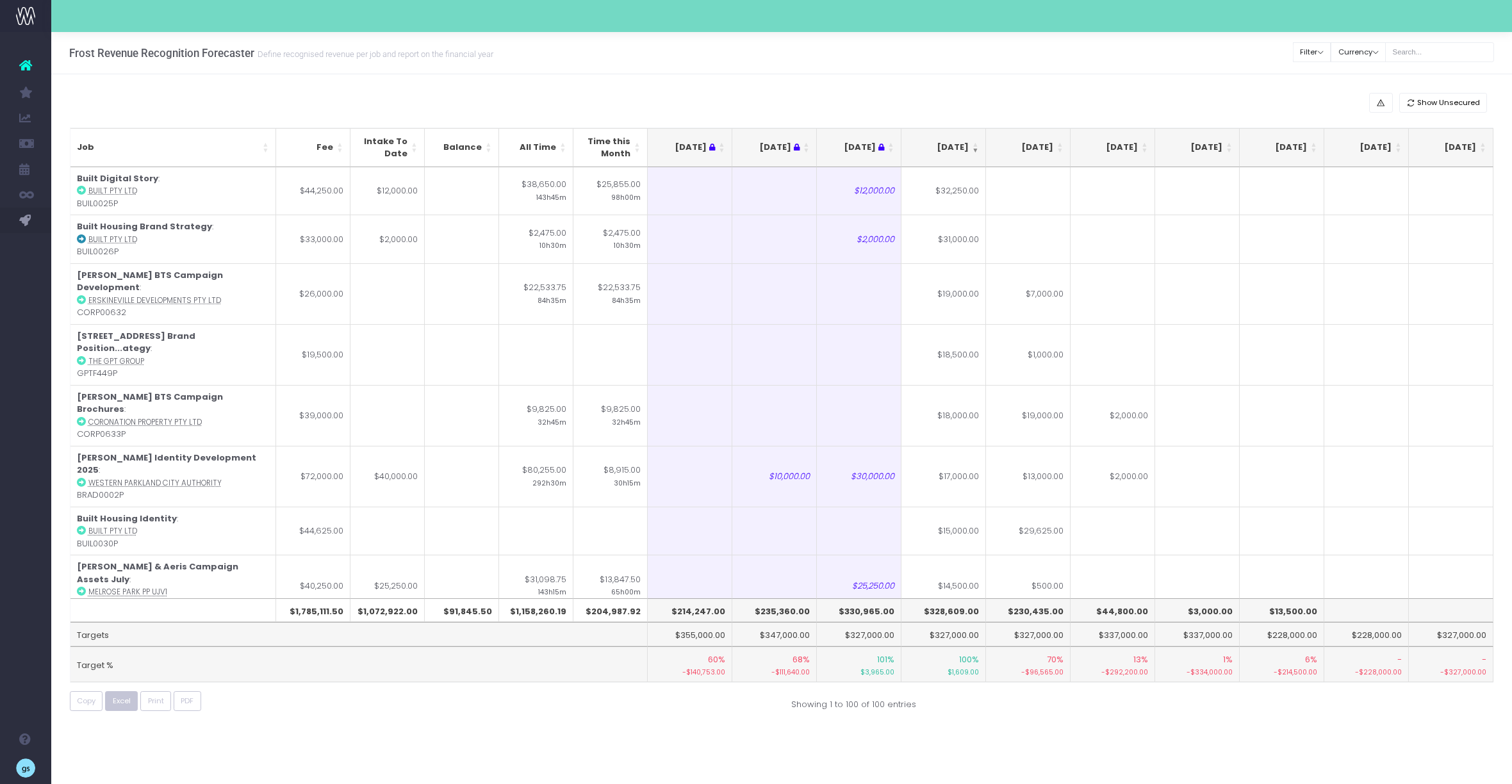
click at [123, 702] on span "Excel" at bounding box center [122, 701] width 18 height 11
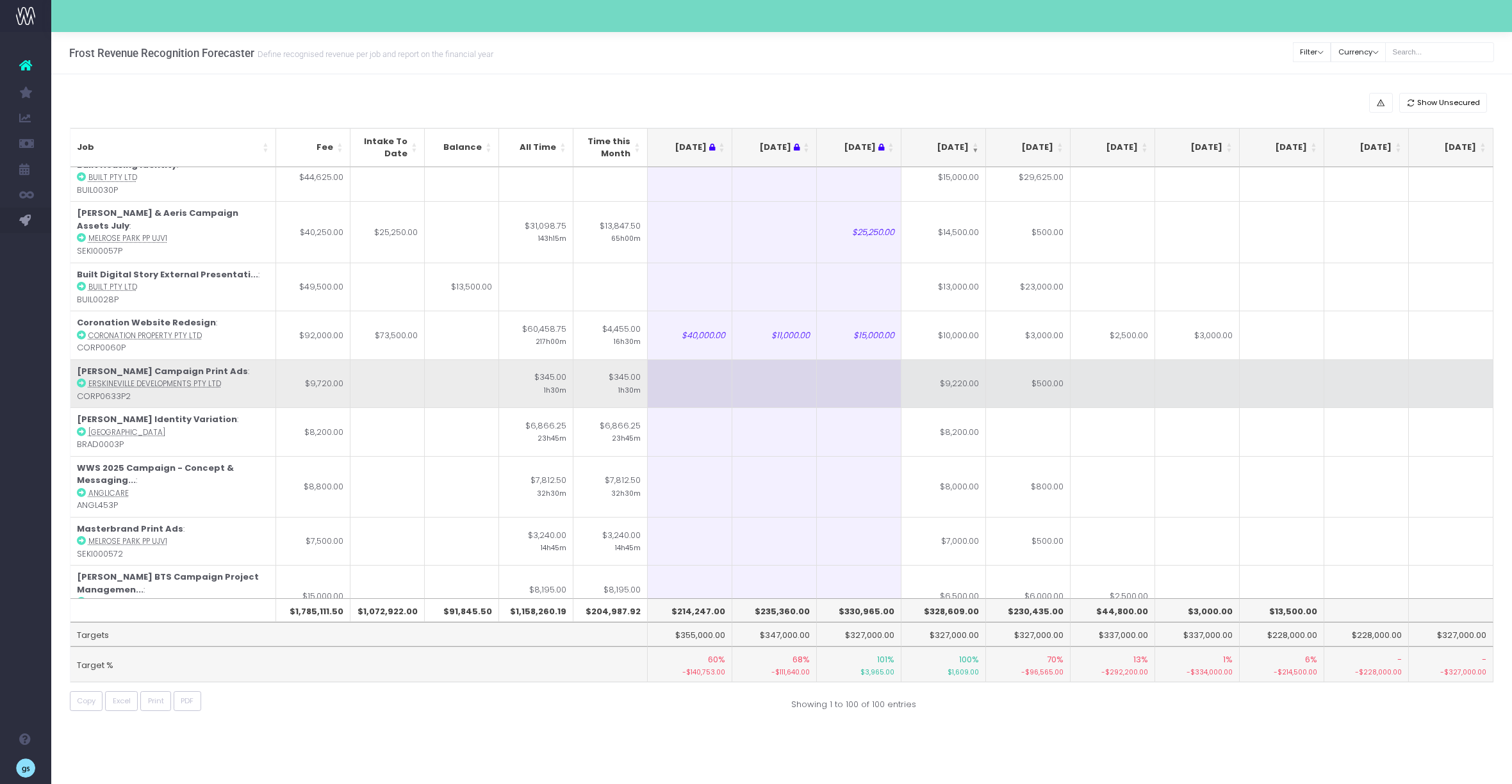
scroll to position [350, 0]
